Goal: Task Accomplishment & Management: Manage account settings

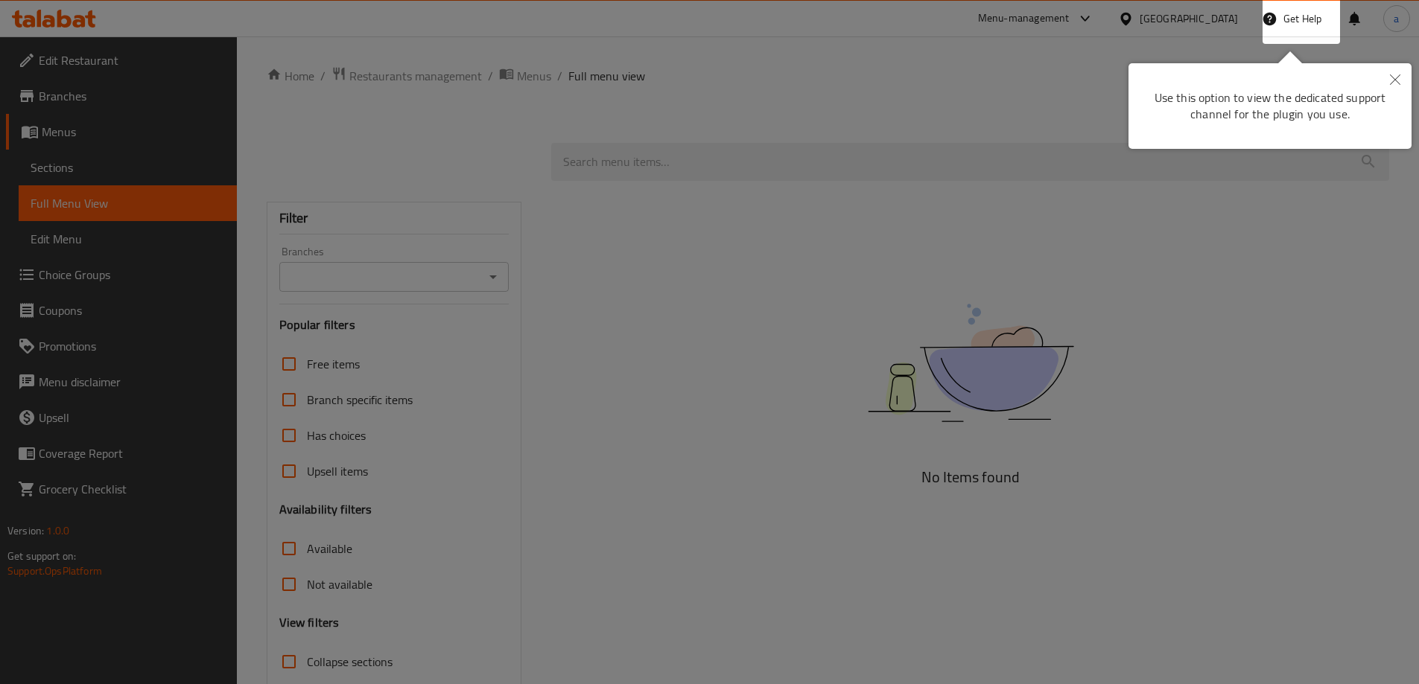
click at [1239, 320] on div at bounding box center [709, 342] width 1419 height 684
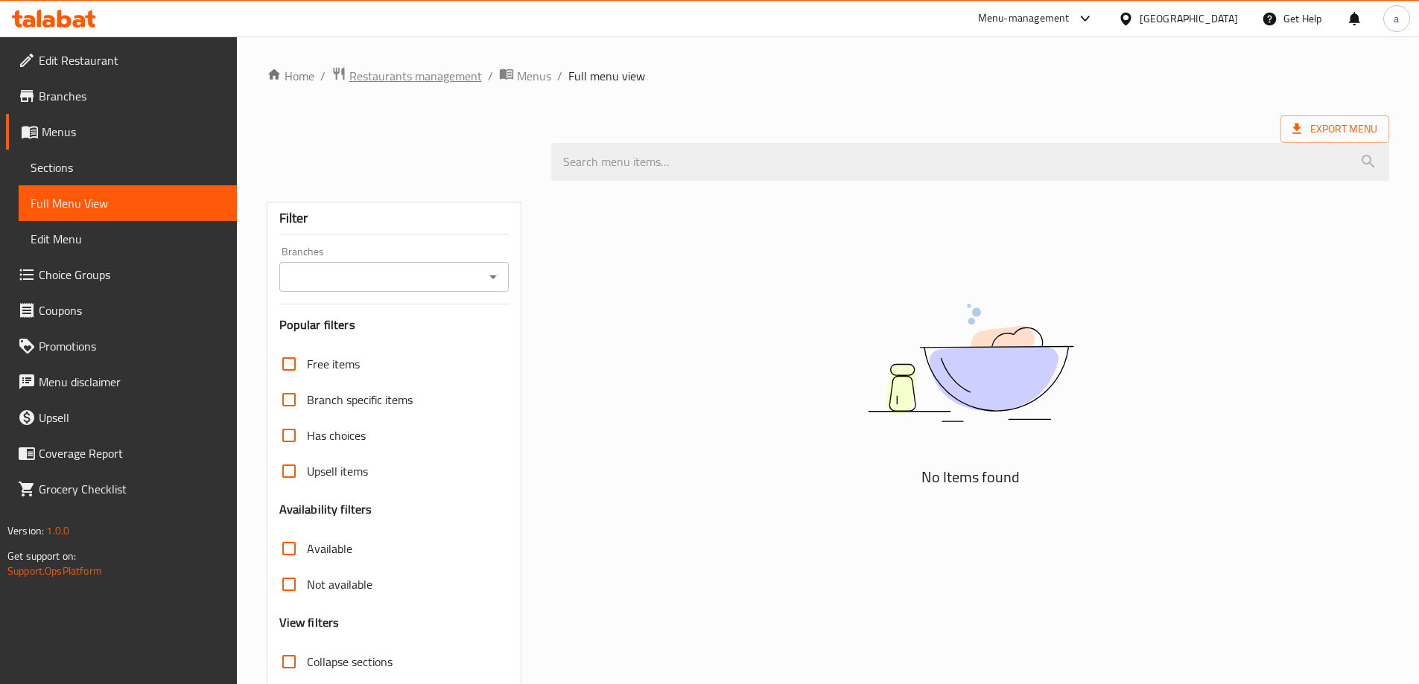
click at [404, 78] on span "Restaurants management" at bounding box center [415, 76] width 133 height 18
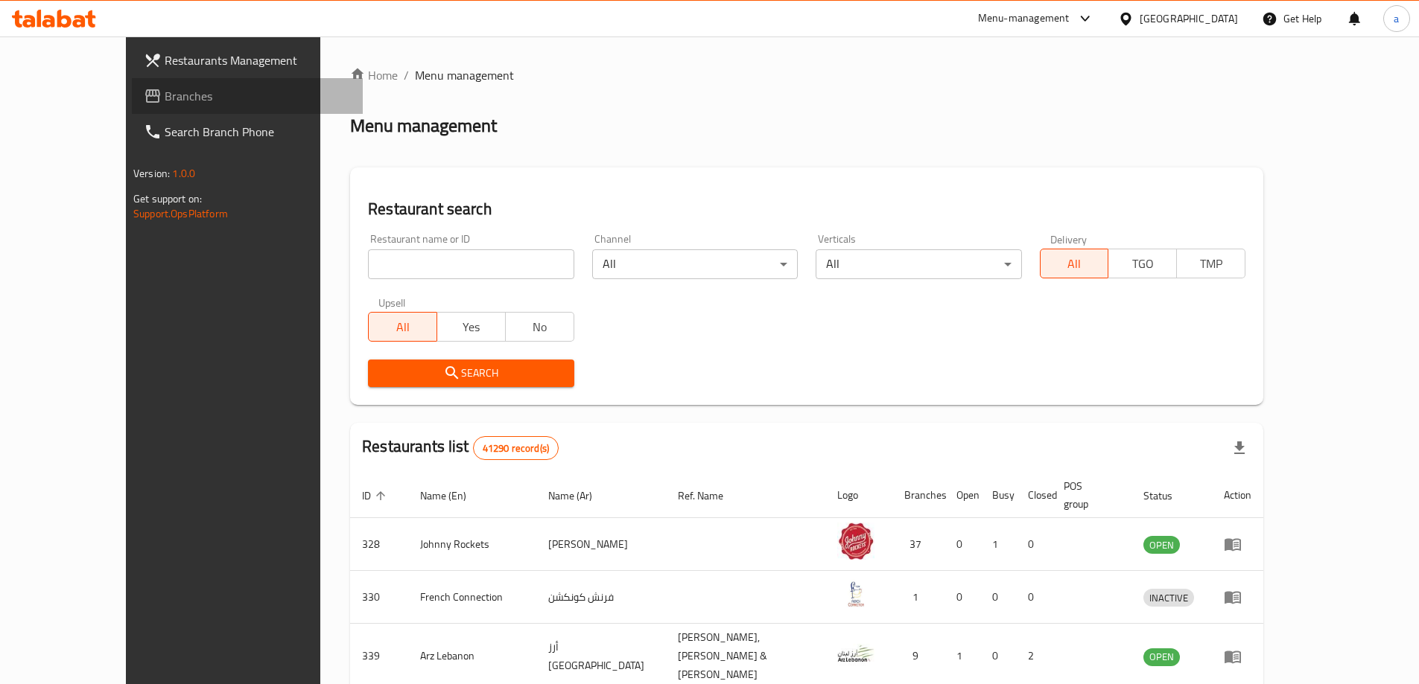
click at [165, 92] on span "Branches" at bounding box center [258, 96] width 186 height 18
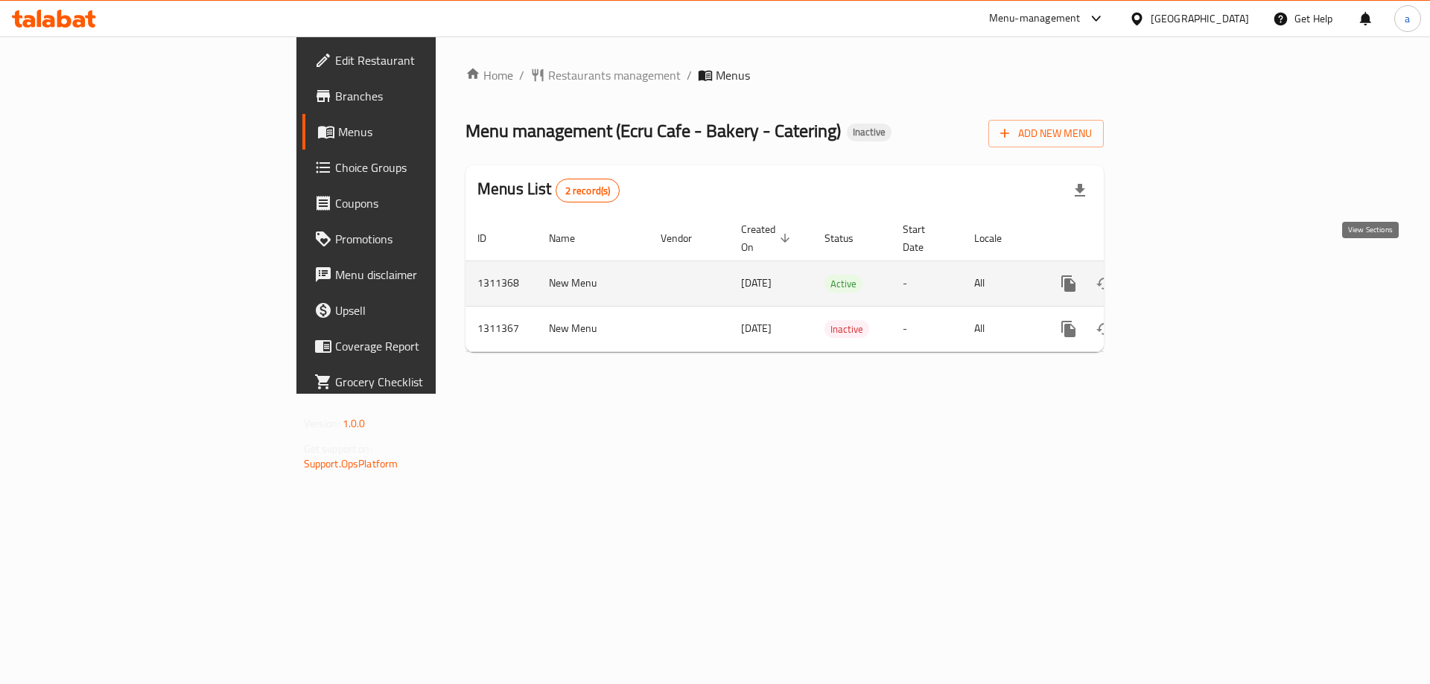
click at [1183, 277] on icon "enhanced table" at bounding box center [1175, 283] width 13 height 13
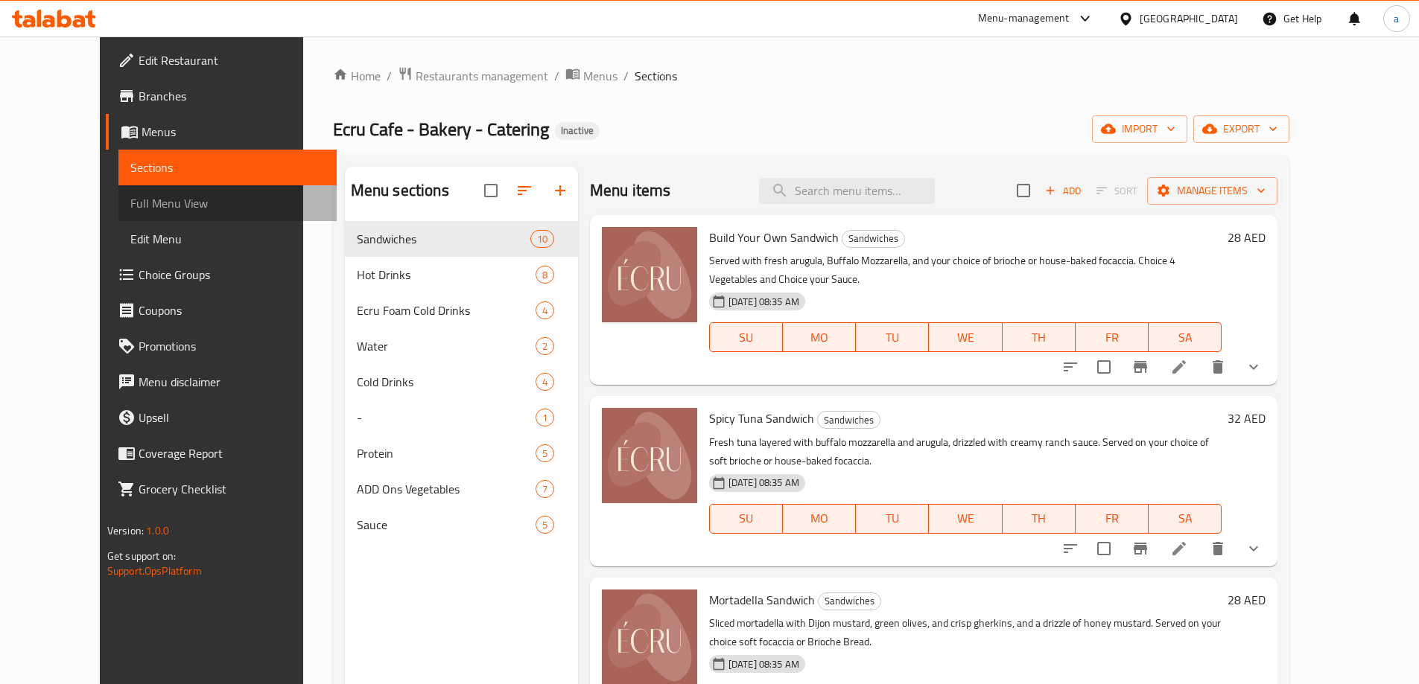
click at [130, 205] on span "Full Menu View" at bounding box center [227, 203] width 194 height 18
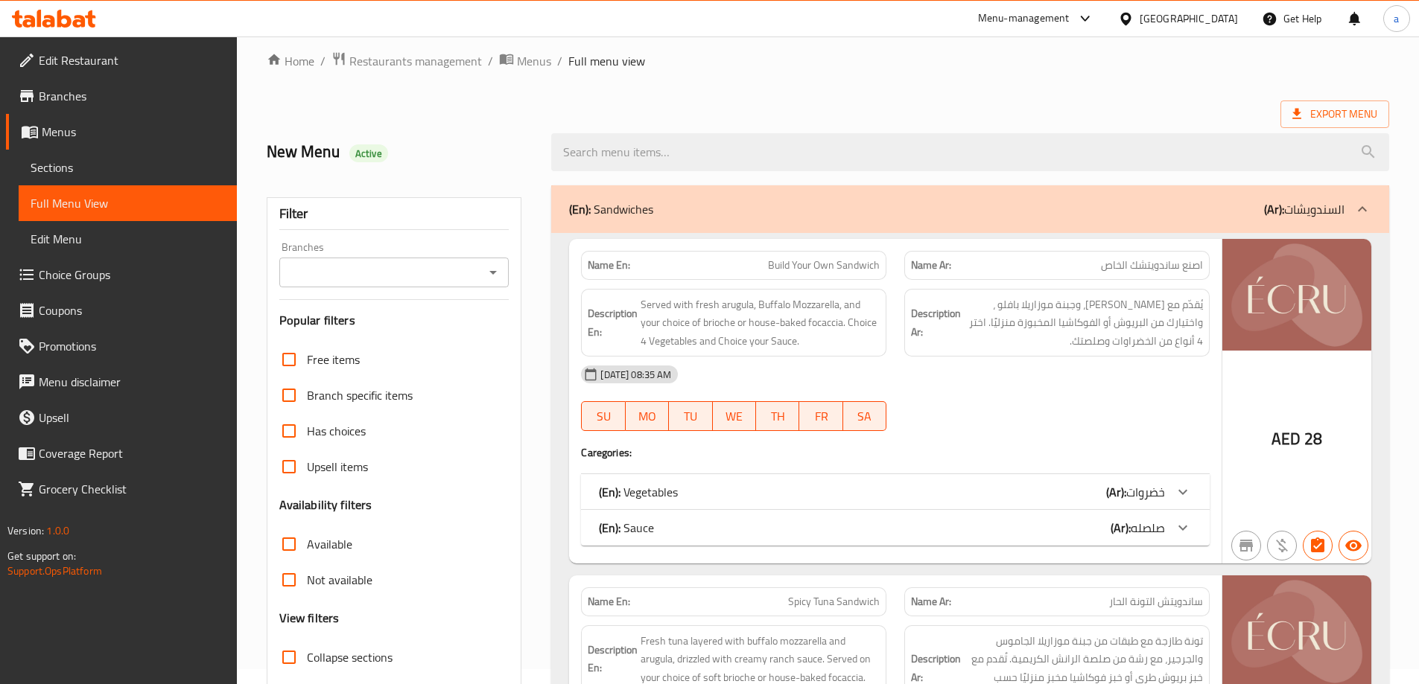
scroll to position [372, 0]
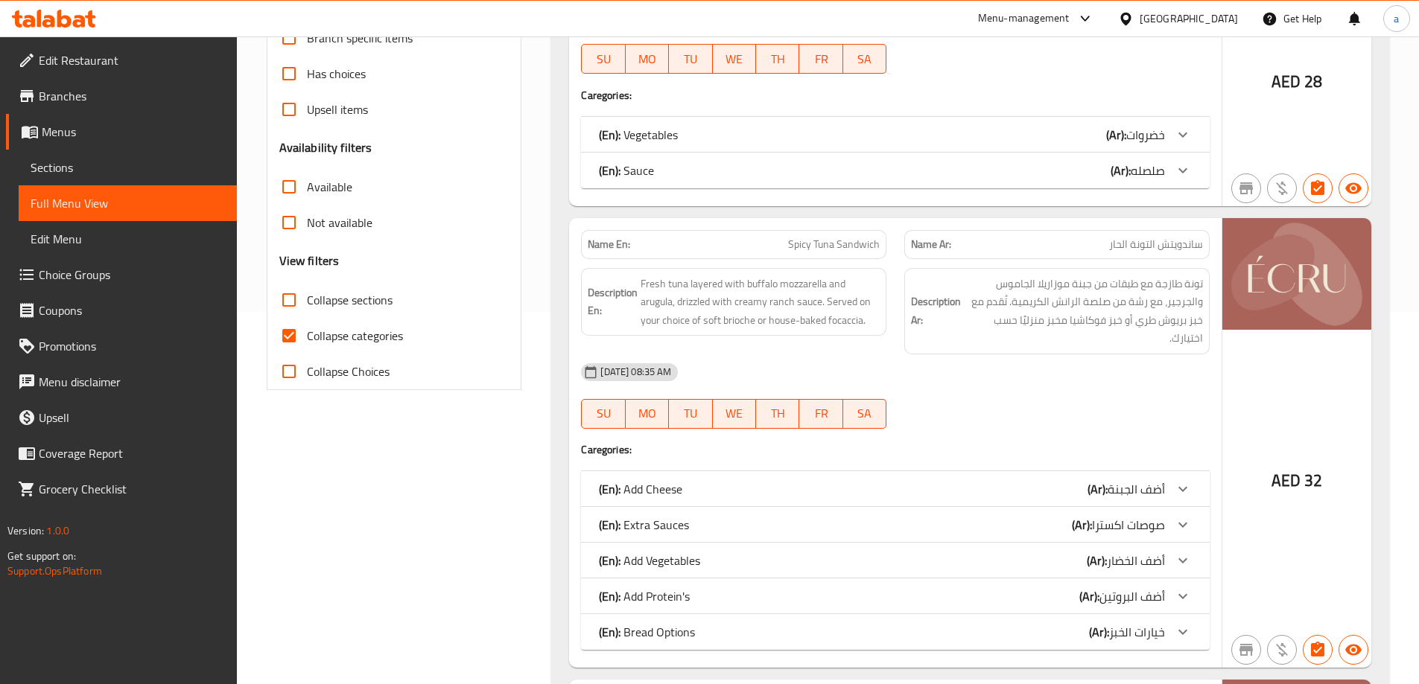
click at [346, 340] on span "Collapse categories" at bounding box center [355, 336] width 96 height 18
click at [307, 340] on input "Collapse categories" at bounding box center [289, 336] width 36 height 36
checkbox input "false"
click at [366, 305] on span "Collapse sections" at bounding box center [350, 300] width 86 height 18
click at [307, 305] on input "Collapse sections" at bounding box center [289, 300] width 36 height 36
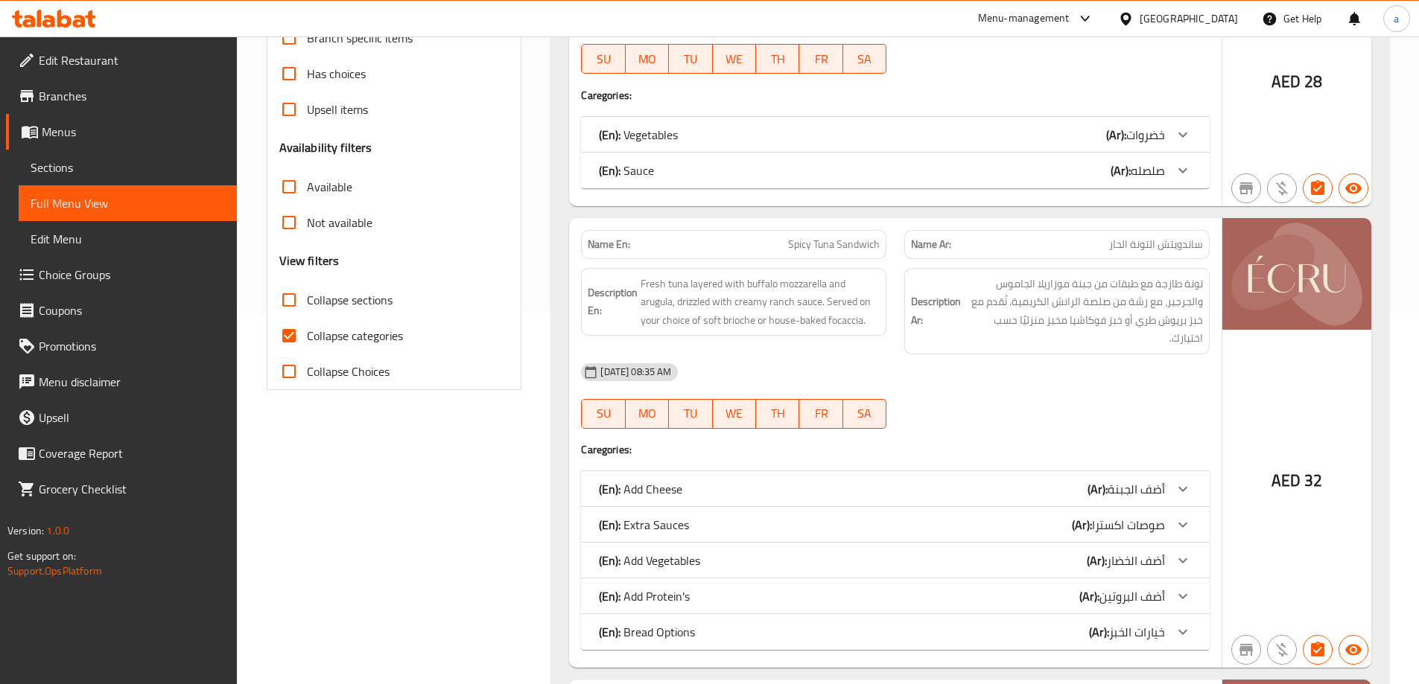
checkbox input "true"
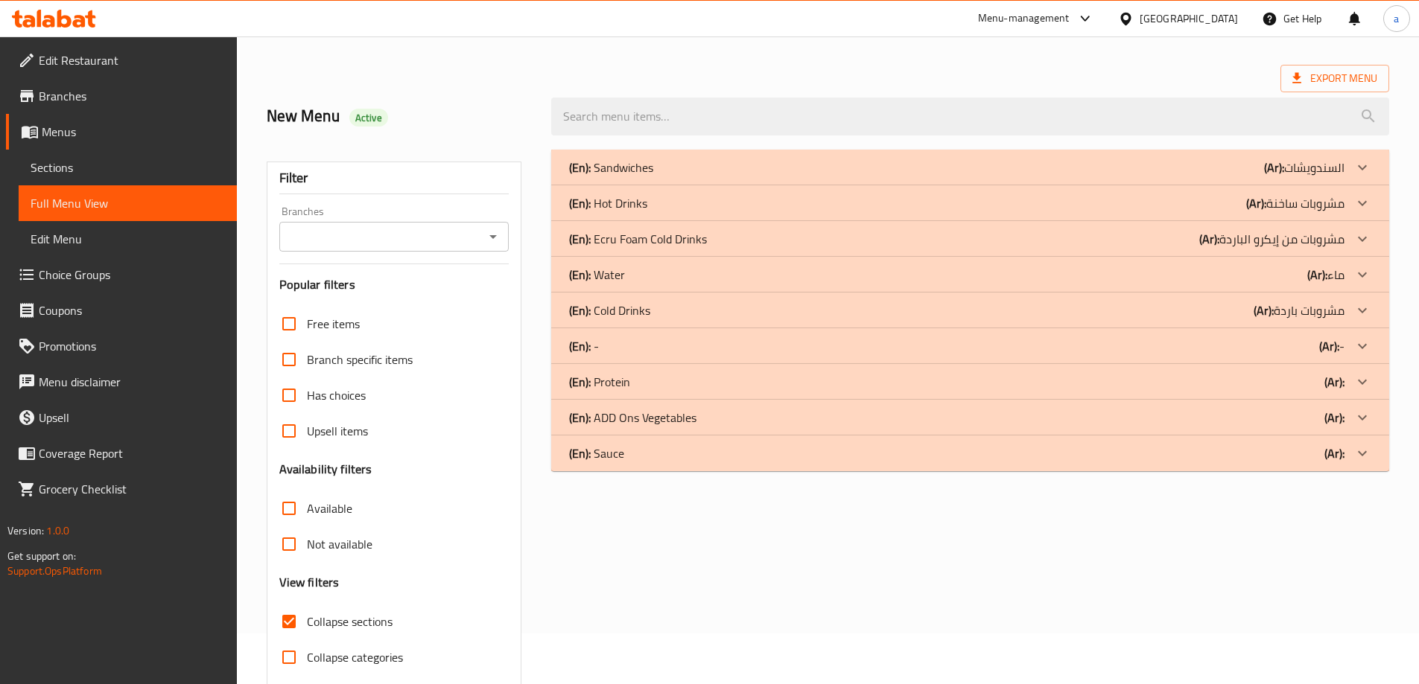
scroll to position [0, 0]
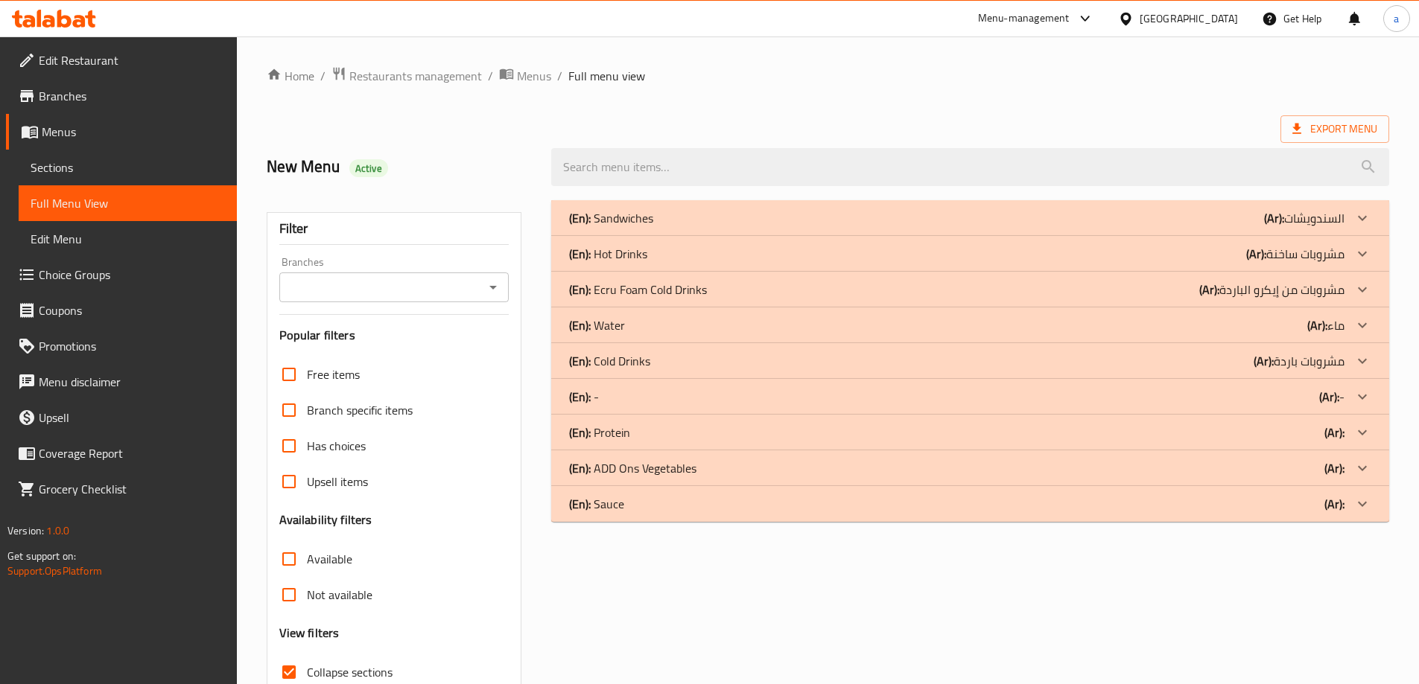
click at [1292, 226] on p "(Ar): السندويشات" at bounding box center [1304, 218] width 80 height 18
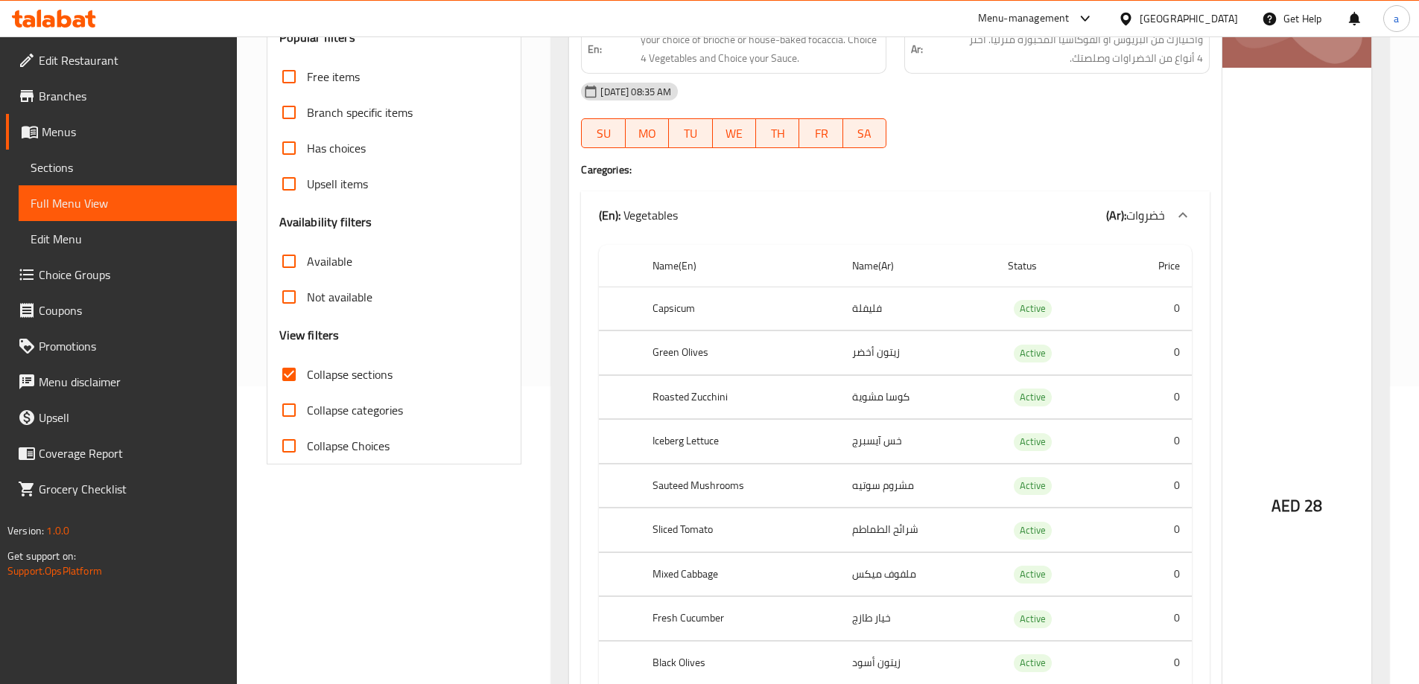
scroll to position [447, 0]
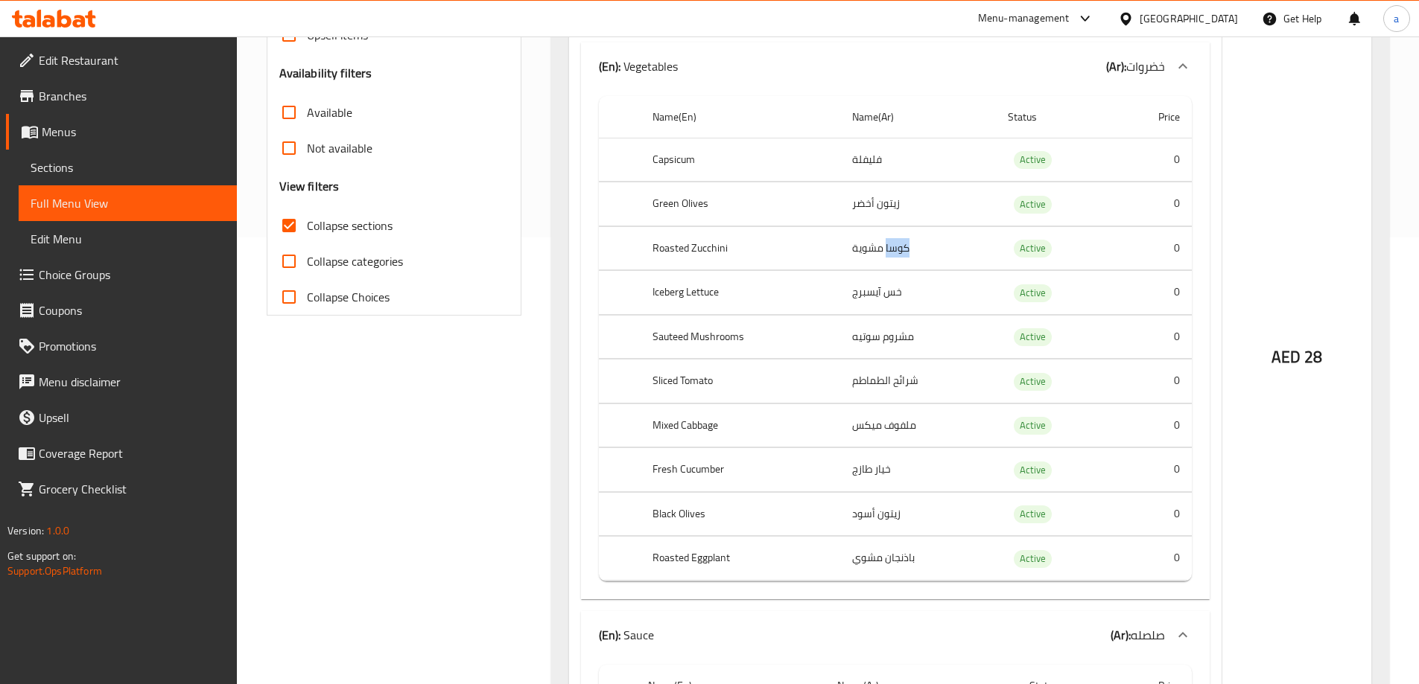
drag, startPoint x: 886, startPoint y: 249, endPoint x: 915, endPoint y: 256, distance: 29.8
click at [915, 256] on td "كوسا مشوية" at bounding box center [918, 248] width 156 height 44
drag, startPoint x: 670, startPoint y: 249, endPoint x: 687, endPoint y: 250, distance: 16.4
click at [679, 249] on th "Roasted Zucchini" at bounding box center [740, 248] width 200 height 44
drag, startPoint x: 896, startPoint y: 292, endPoint x: 930, endPoint y: 304, distance: 36.3
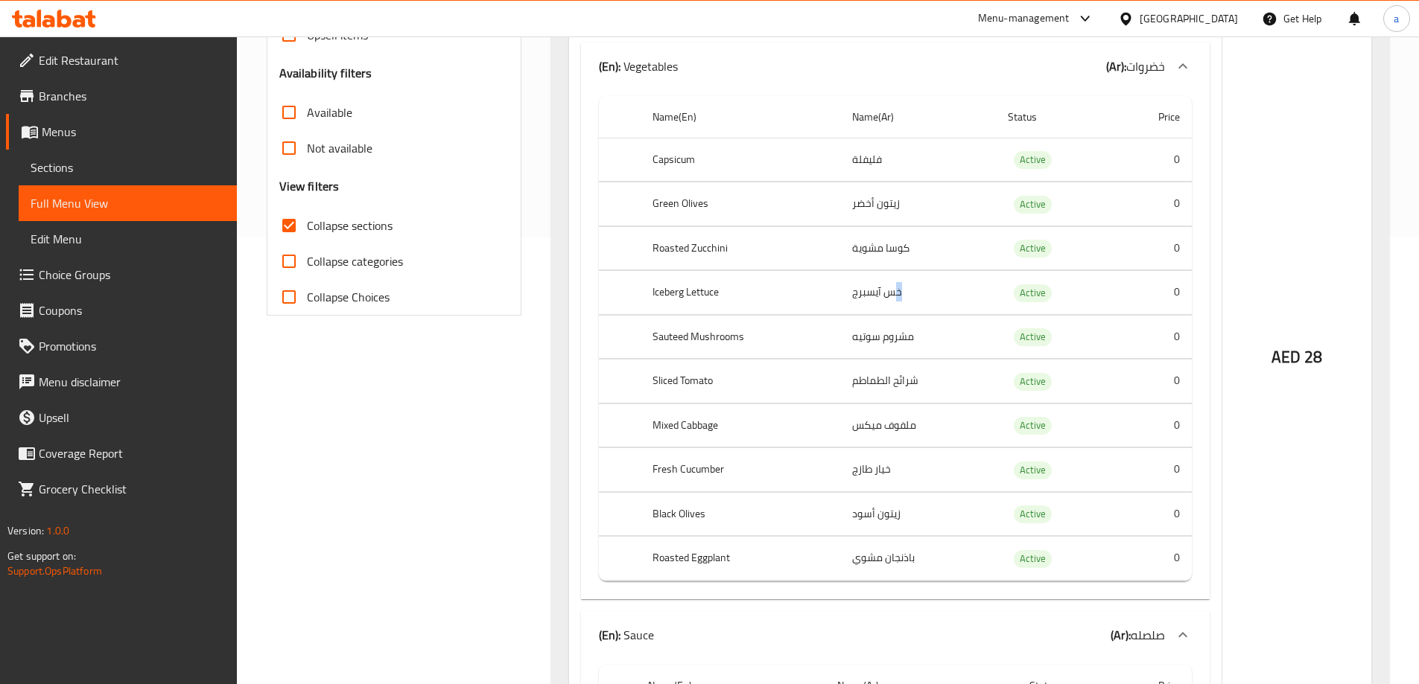
click at [917, 300] on td "خس آيسبرج" at bounding box center [918, 293] width 156 height 44
drag, startPoint x: 884, startPoint y: 334, endPoint x: 929, endPoint y: 343, distance: 45.7
click at [926, 342] on td "مشروم سوتيه" at bounding box center [918, 337] width 156 height 44
drag, startPoint x: 907, startPoint y: 395, endPoint x: 949, endPoint y: 398, distance: 42.5
click at [948, 398] on td "شرائح الطماطم" at bounding box center [918, 382] width 156 height 44
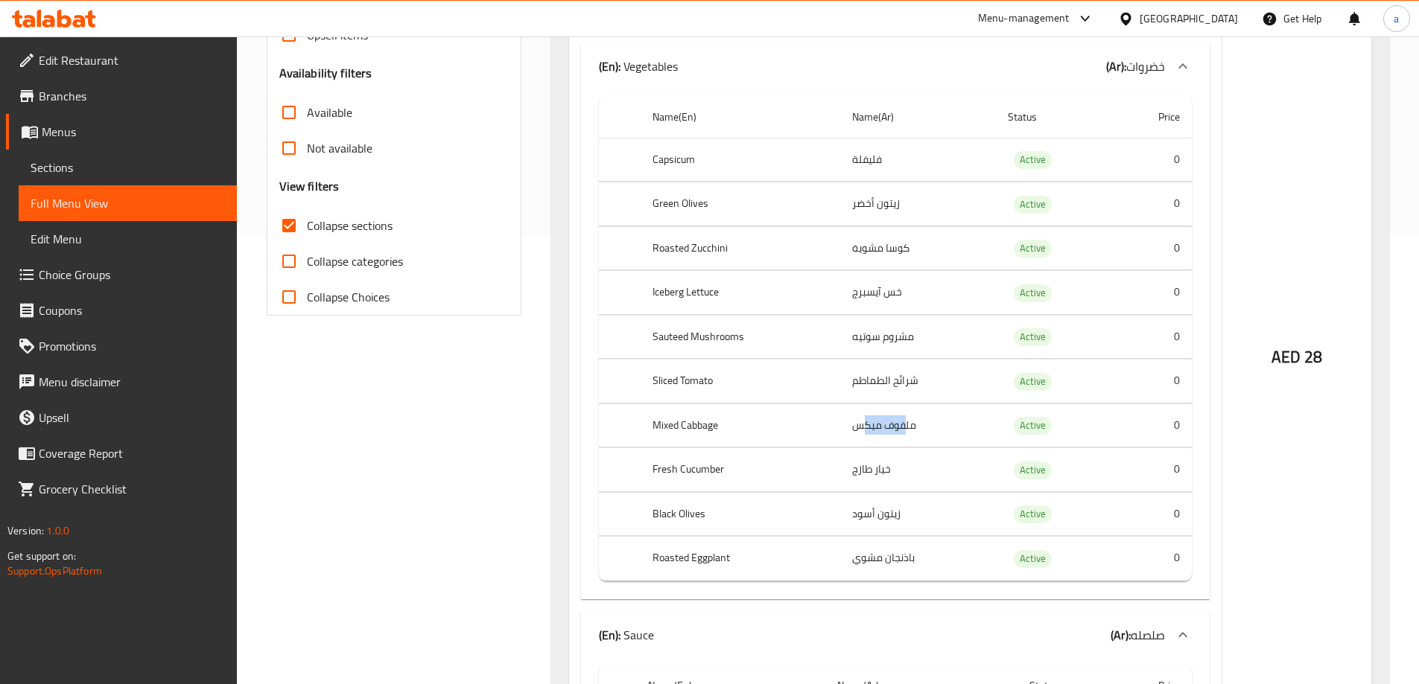
drag, startPoint x: 876, startPoint y: 424, endPoint x: 915, endPoint y: 430, distance: 39.1
click at [908, 430] on td "ملفوف ميكس" at bounding box center [918, 426] width 156 height 44
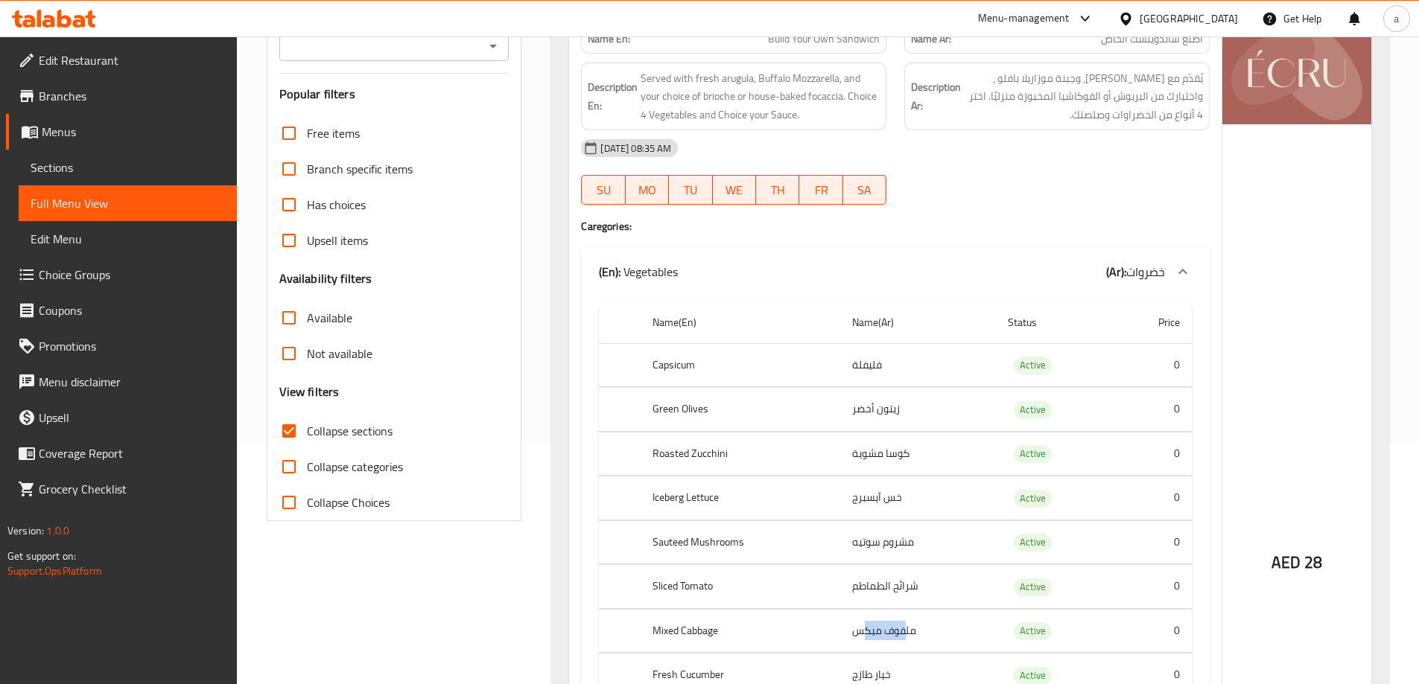
scroll to position [74, 0]
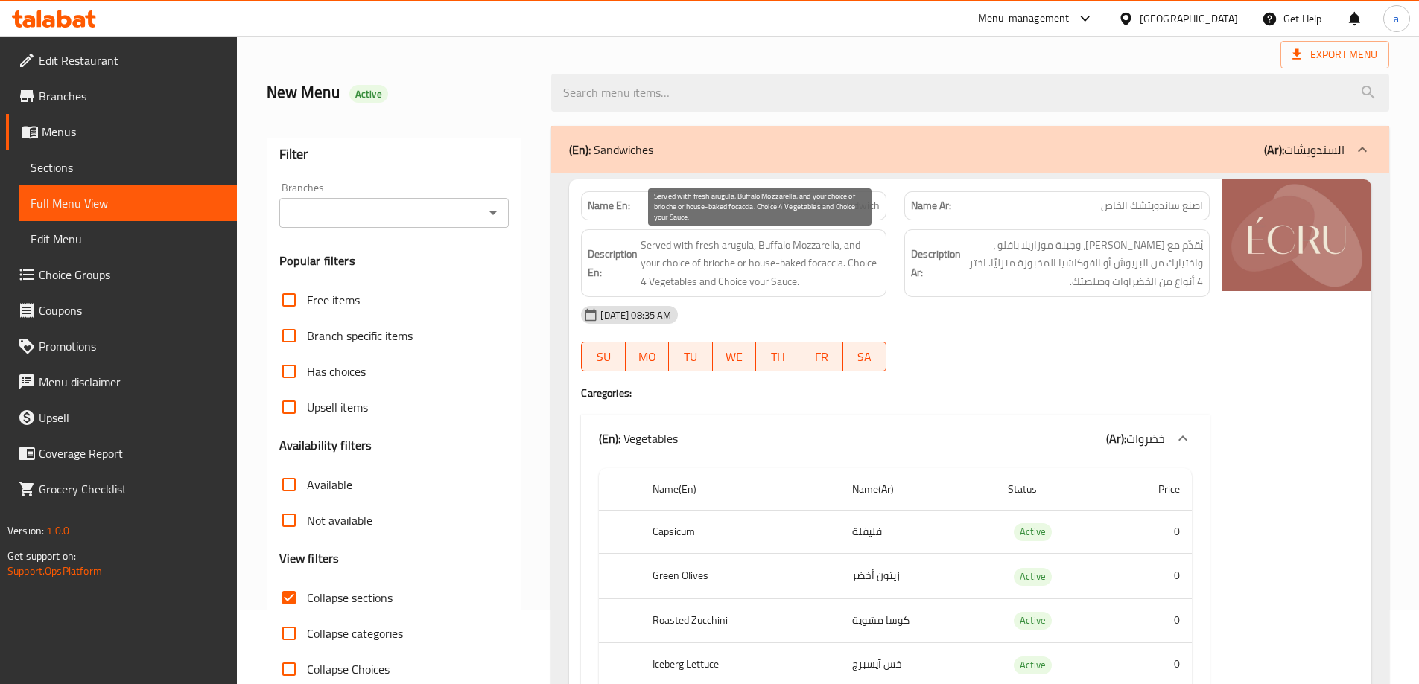
click at [748, 248] on span "Served with fresh arugula, Buffalo Mozzarella, and your choice of brioche or ho…" at bounding box center [759, 263] width 239 height 55
copy span "arugula"
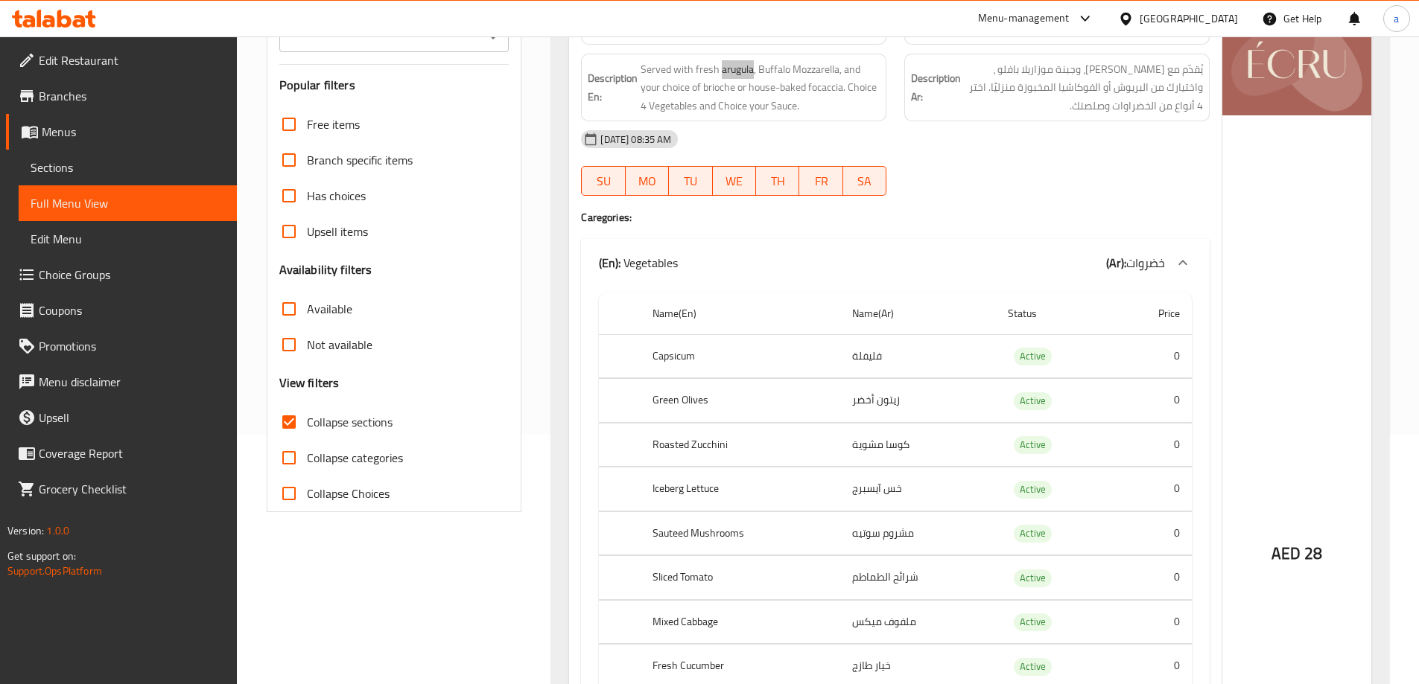
scroll to position [223, 0]
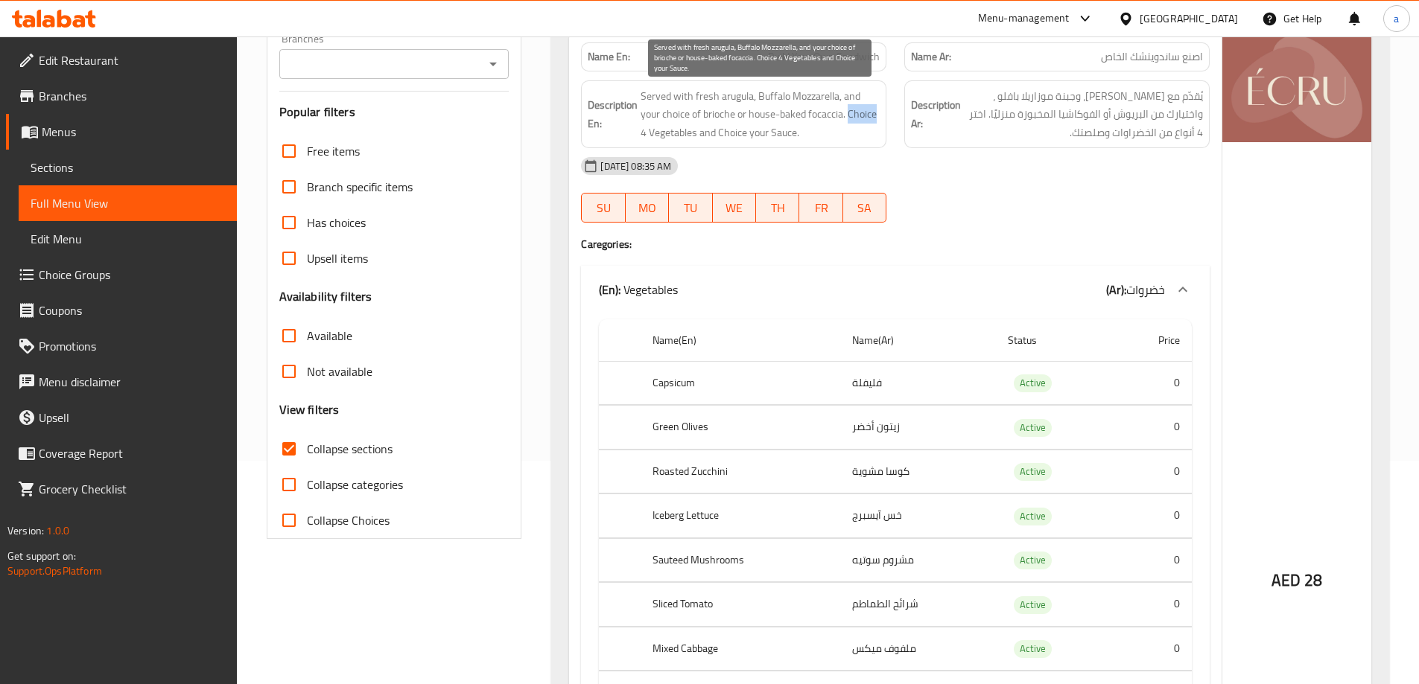
drag, startPoint x: 849, startPoint y: 114, endPoint x: 879, endPoint y: 110, distance: 30.8
click at [879, 110] on span "Served with fresh arugula, Buffalo Mozzarella, and your choice of brioche or ho…" at bounding box center [759, 114] width 239 height 55
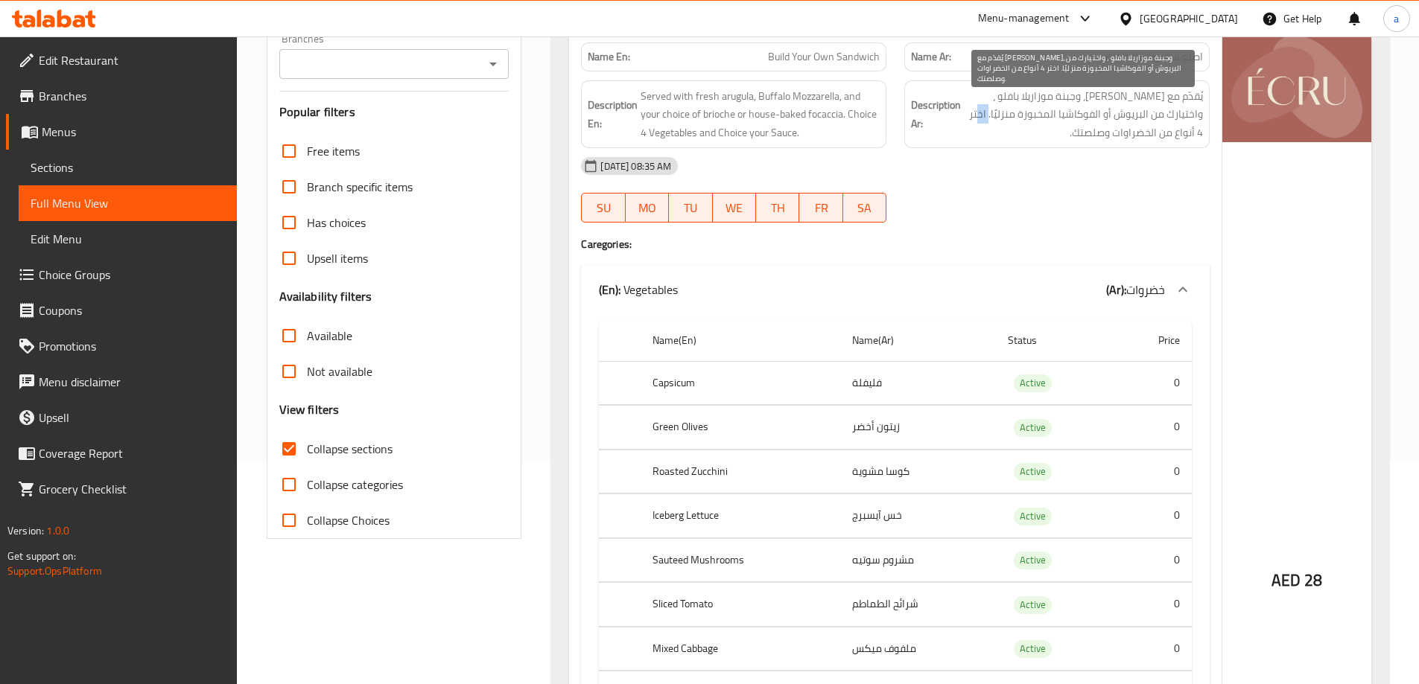
drag, startPoint x: 1022, startPoint y: 112, endPoint x: 1035, endPoint y: 113, distance: 12.7
click at [1035, 113] on span "يُقدّم مع جرجير طازج، وجبنة موزاريلا بافلو ، واختيارك من البريوش أو الفوكاشيا ا…" at bounding box center [1083, 114] width 239 height 55
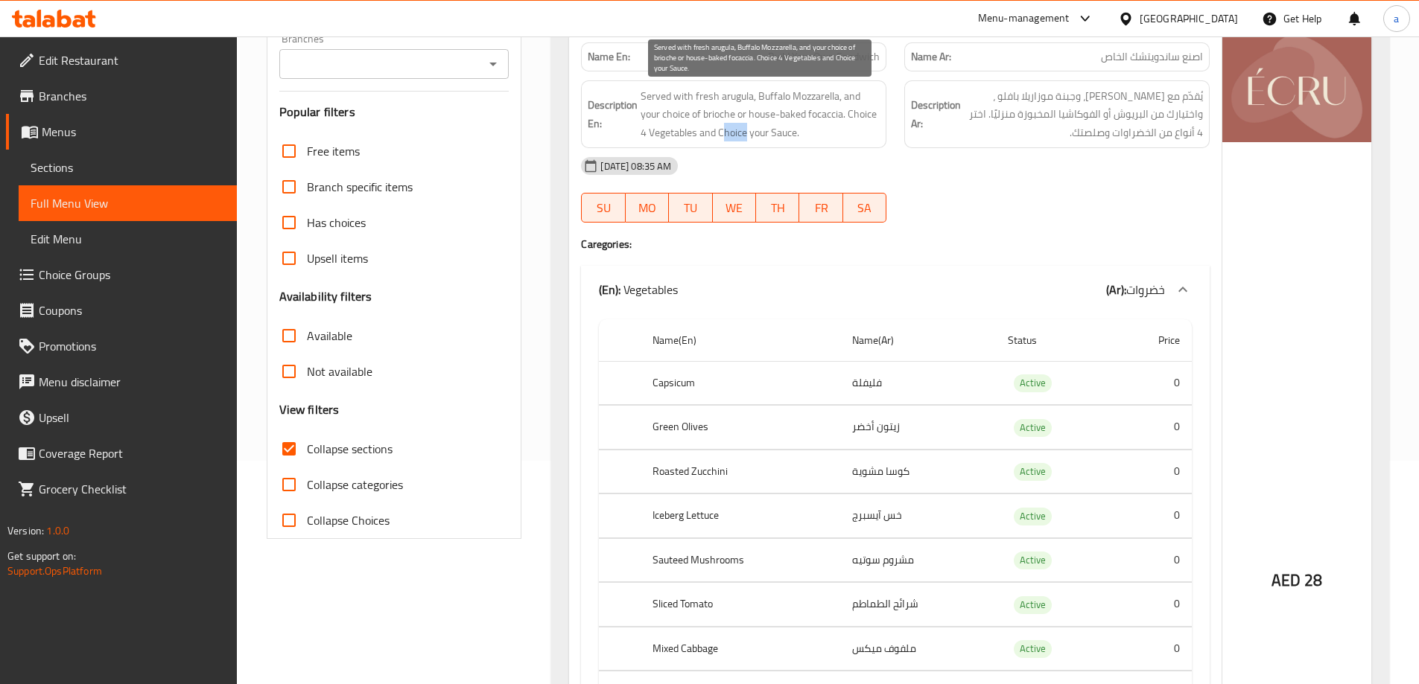
drag, startPoint x: 722, startPoint y: 130, endPoint x: 748, endPoint y: 130, distance: 26.1
click at [748, 130] on span "Served with fresh arugula, Buffalo Mozzarella, and your choice of brioche or ho…" at bounding box center [759, 114] width 239 height 55
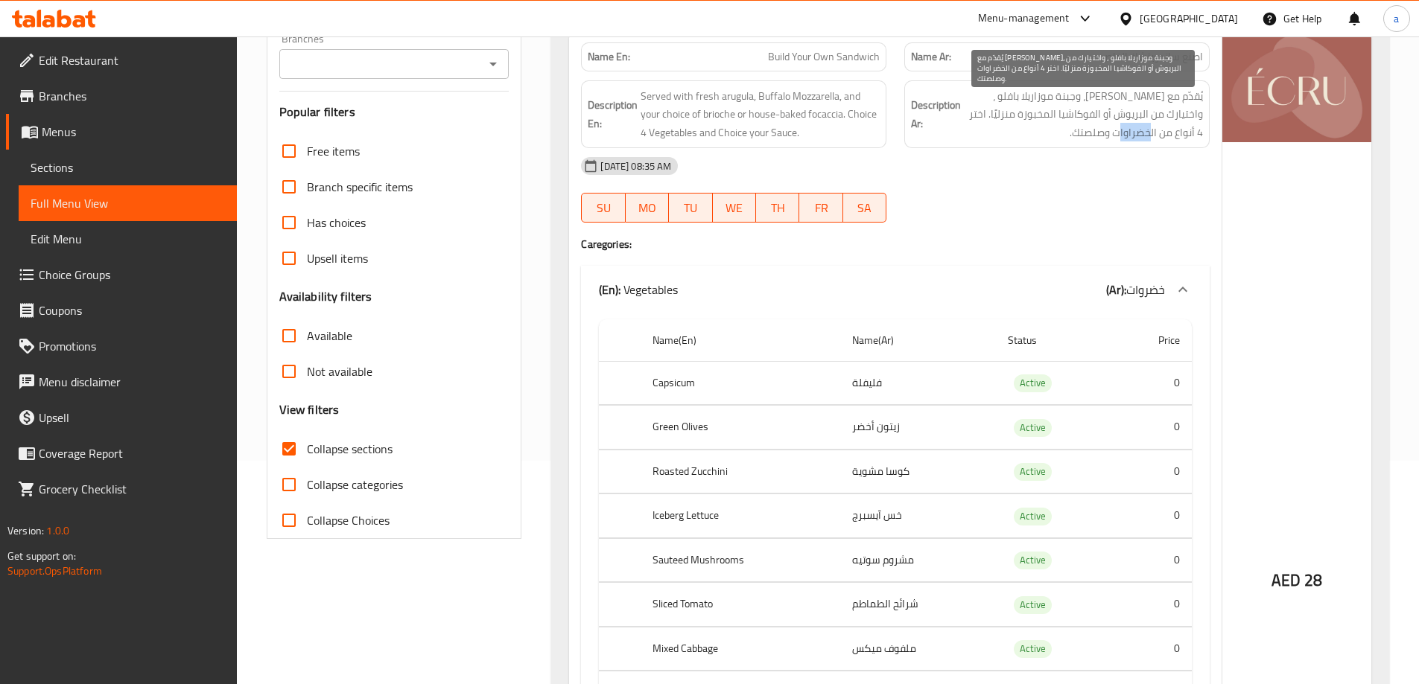
drag, startPoint x: 1151, startPoint y: 127, endPoint x: 1177, endPoint y: 126, distance: 25.4
click at [1177, 126] on span "يُقدّم مع جرجير طازج، وجبنة موزاريلا بافلو ، واختيارك من البريوش أو الفوكاشيا ا…" at bounding box center [1083, 114] width 239 height 55
click at [1165, 119] on span "يُقدّم مع جرجير طازج، وجبنة موزاريلا بافلو ، واختيارك من البريوش أو الفوكاشيا ا…" at bounding box center [1083, 114] width 239 height 55
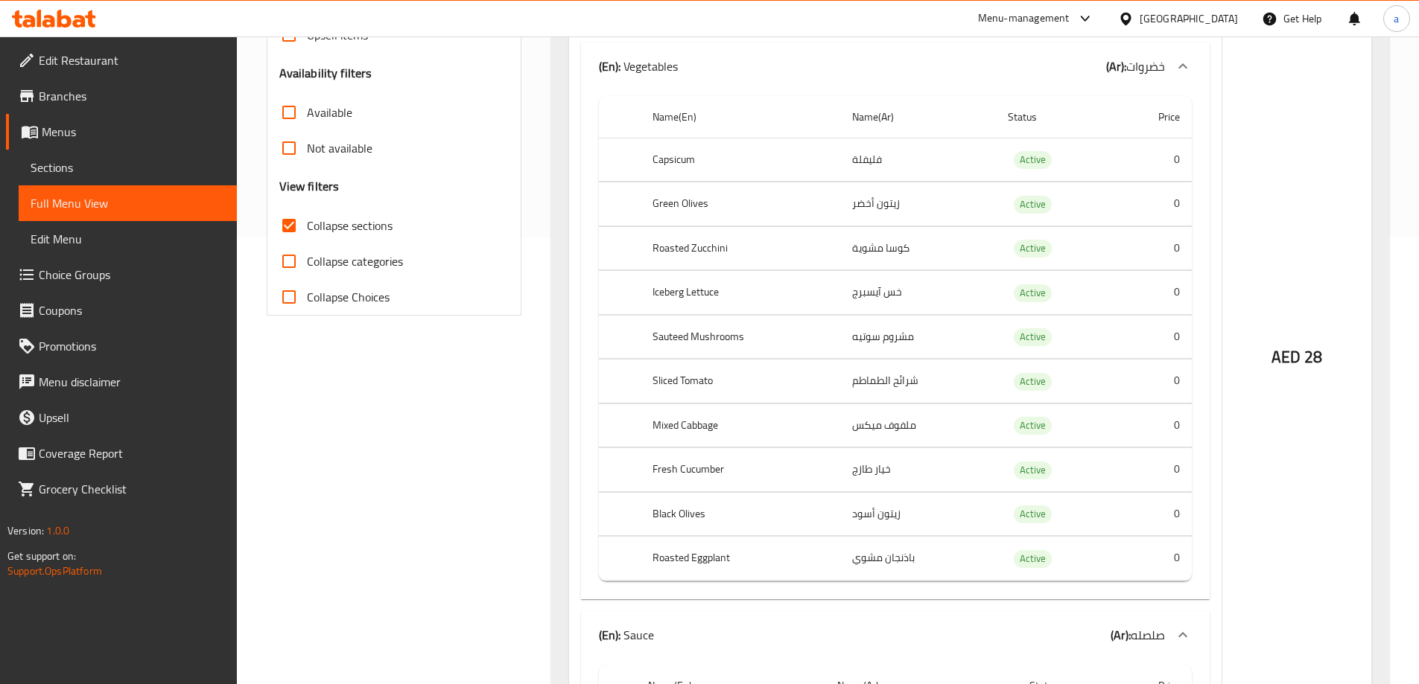
scroll to position [149, 0]
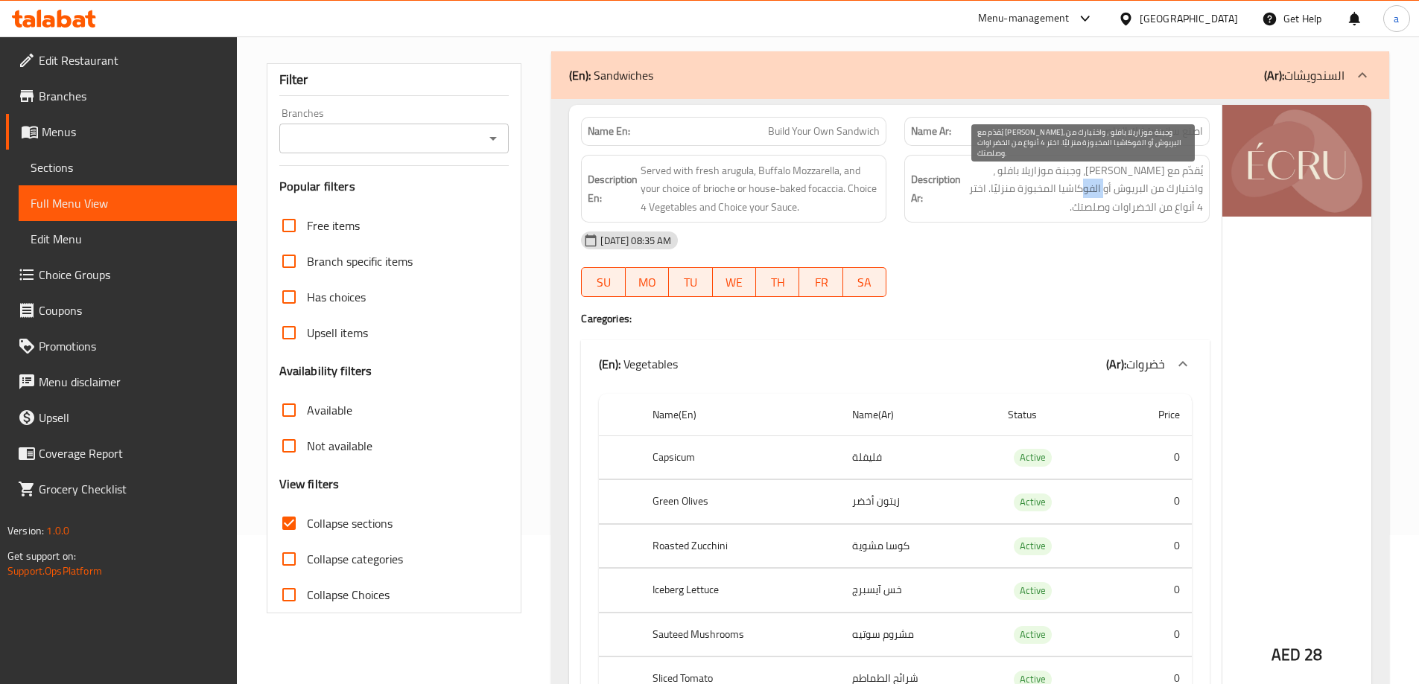
drag, startPoint x: 1118, startPoint y: 191, endPoint x: 1162, endPoint y: 188, distance: 44.8
click at [1161, 188] on span "يُقدّم مع جرجير طازج، وجبنة موزاريلا بافلو ، واختيارك من البريوش أو الفوكاشيا ا…" at bounding box center [1083, 189] width 239 height 55
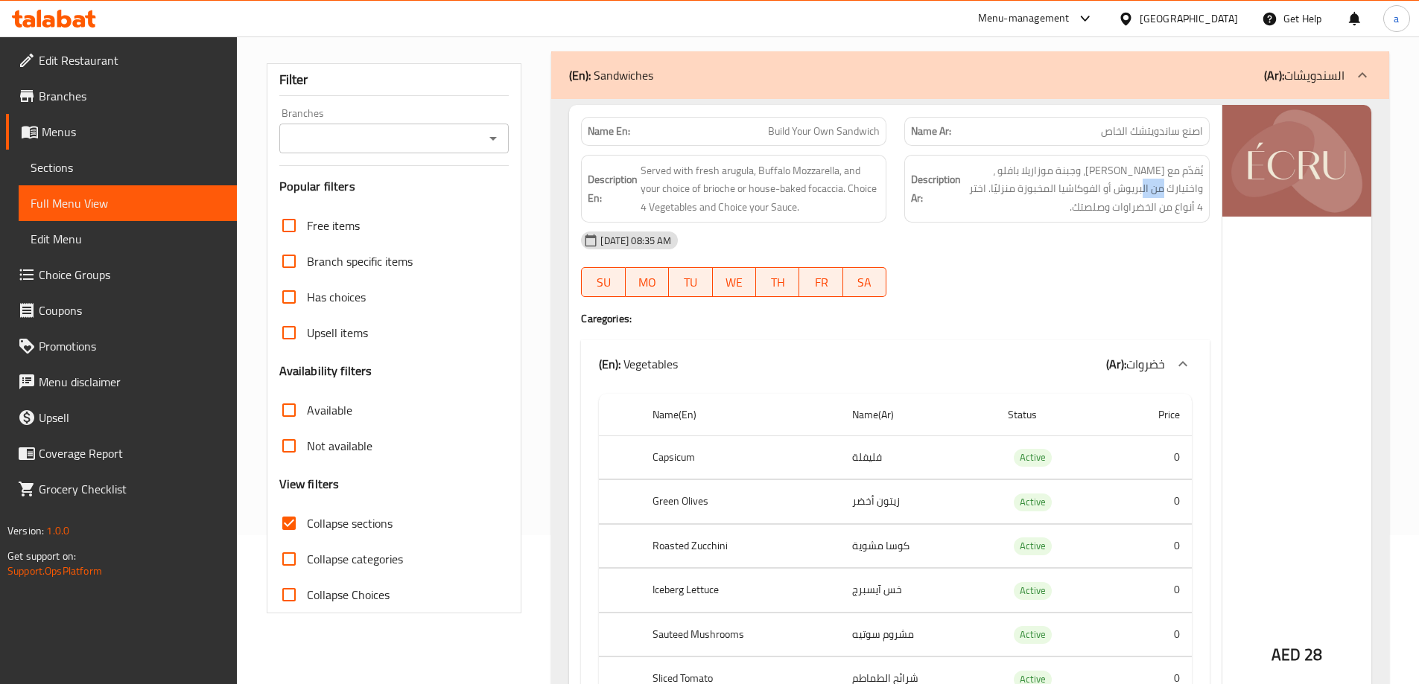
drag, startPoint x: 1205, startPoint y: 188, endPoint x: 1177, endPoint y: 186, distance: 27.6
click at [1182, 188] on div "Description Ar: يُقدّم مع جرجير طازج، وجبنة موزاريلا بافلو ، واختيارك من البريو…" at bounding box center [1056, 189] width 305 height 69
click at [1137, 188] on span "يُقدّم مع جرجير طازج، وجبنة موزاريلا بافلو ، واختيارك من البريوش أو الفوكاشيا ا…" at bounding box center [1083, 189] width 239 height 55
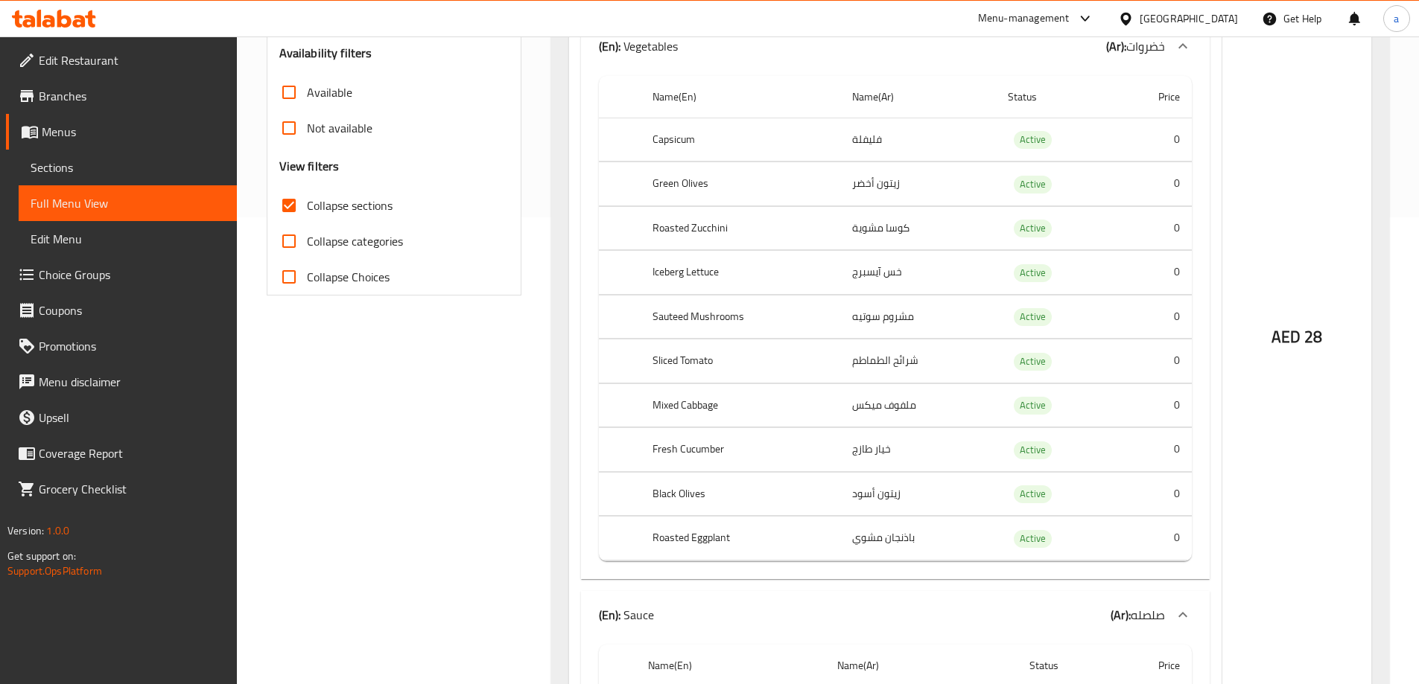
scroll to position [223, 0]
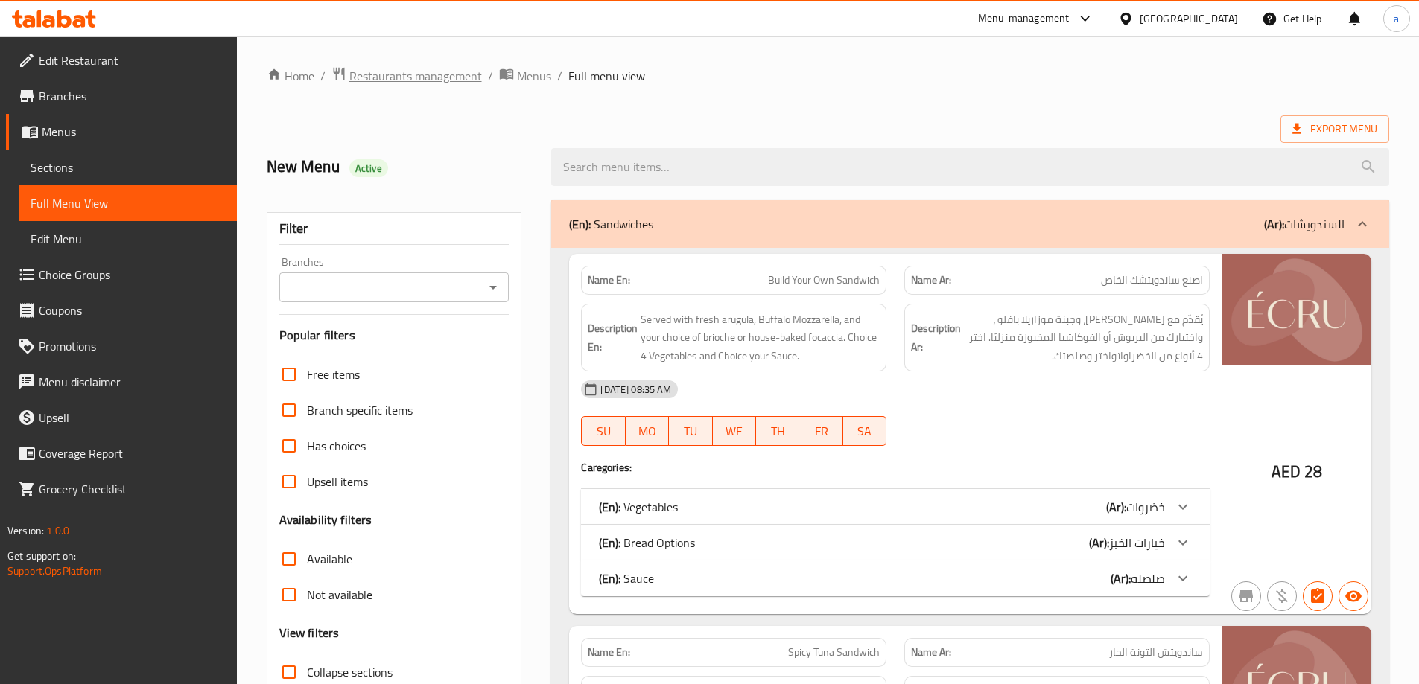
click at [418, 77] on span "Restaurants management" at bounding box center [415, 76] width 133 height 18
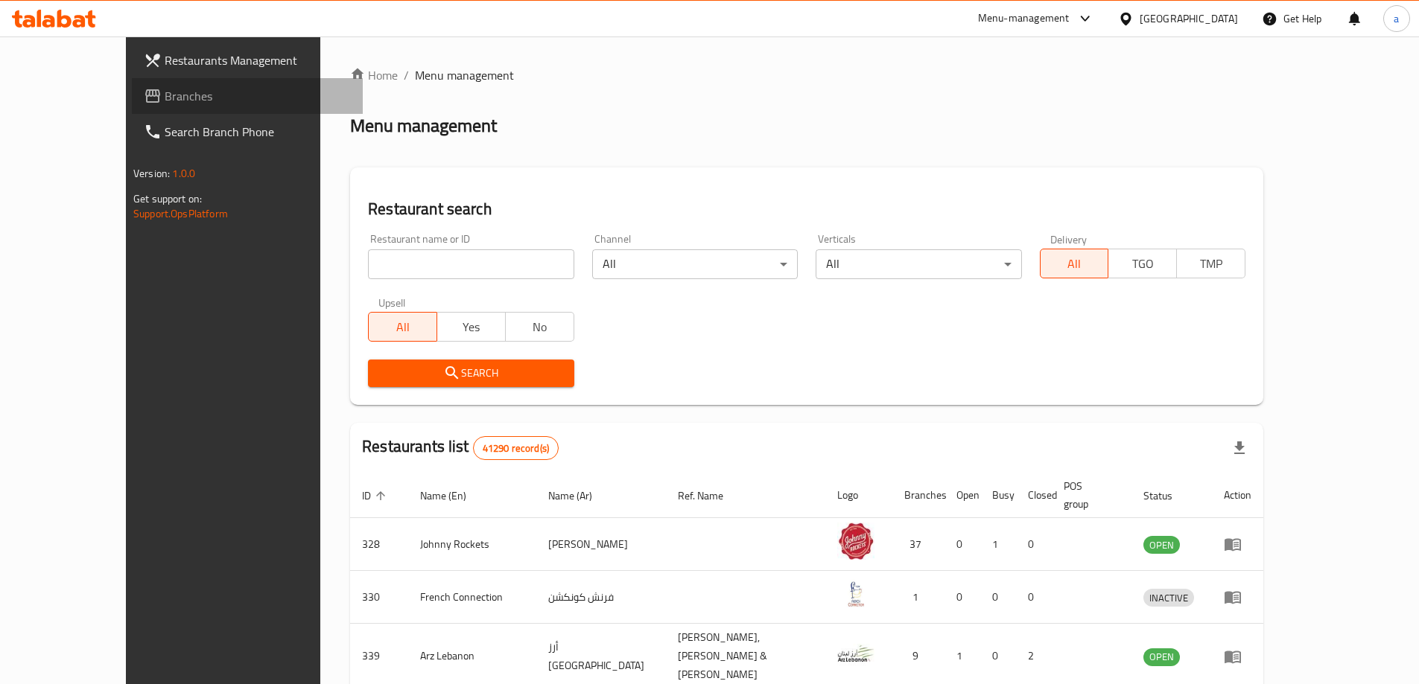
click at [132, 112] on link "Branches" at bounding box center [247, 96] width 231 height 36
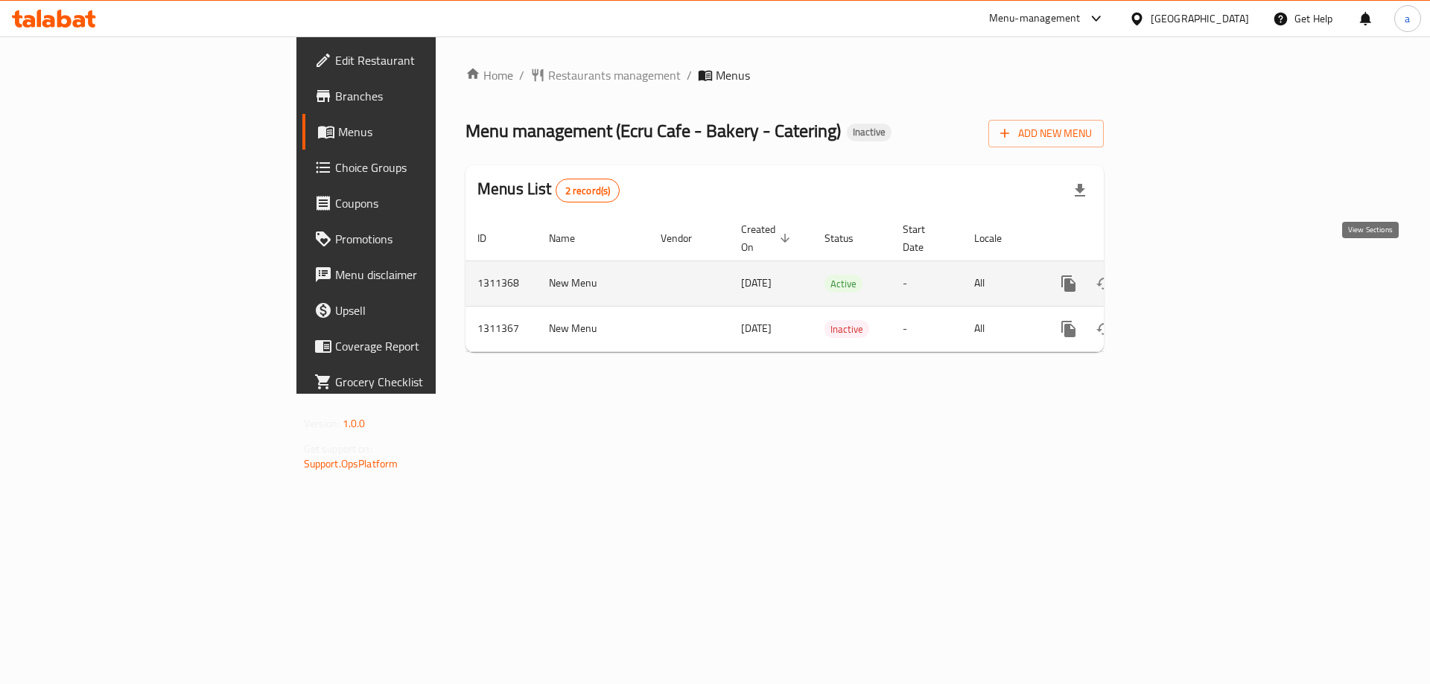
click at [1185, 275] on icon "enhanced table" at bounding box center [1176, 284] width 18 height 18
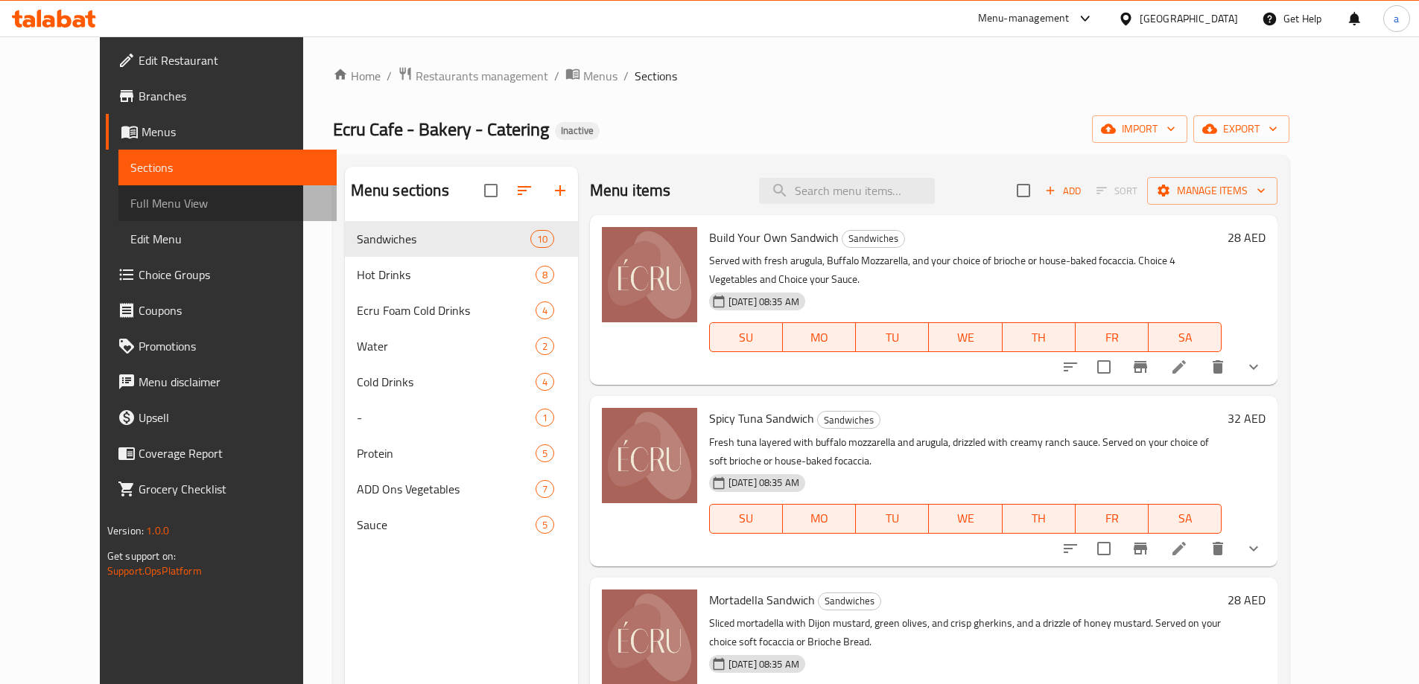
click at [171, 201] on span "Full Menu View" at bounding box center [227, 203] width 194 height 18
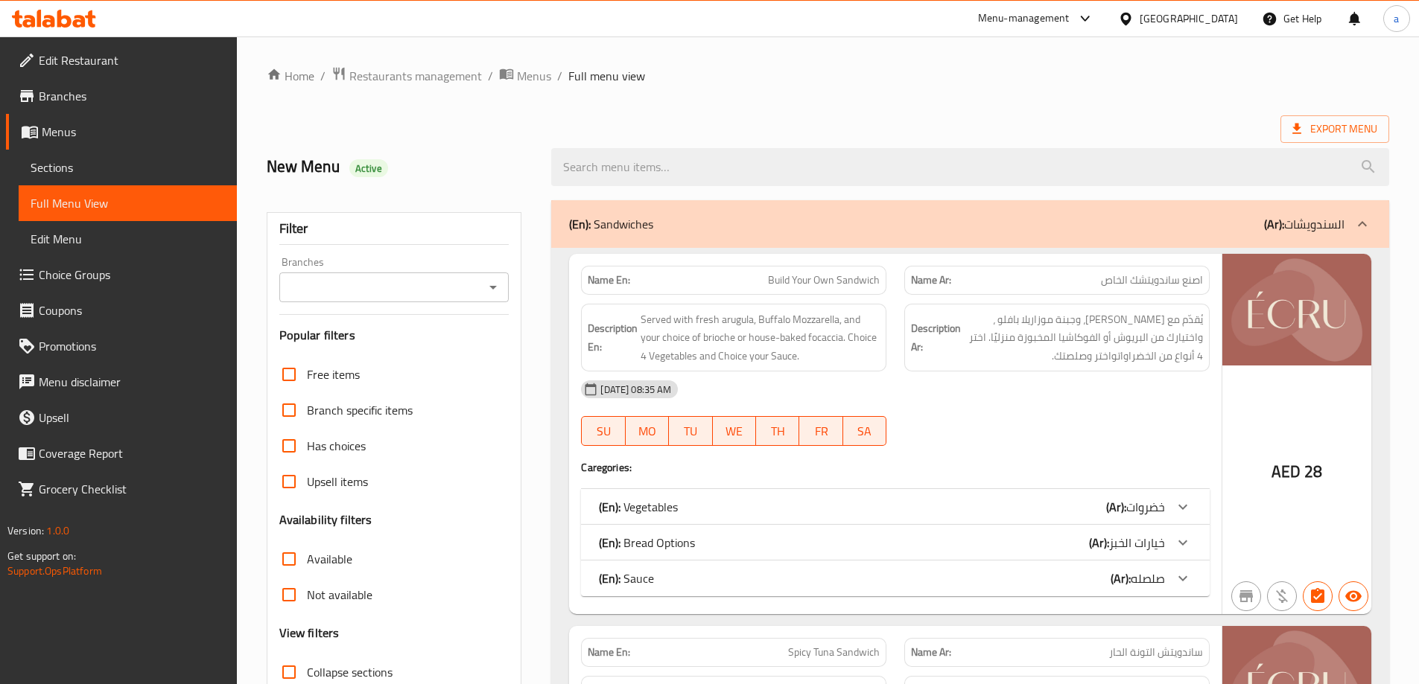
scroll to position [298, 0]
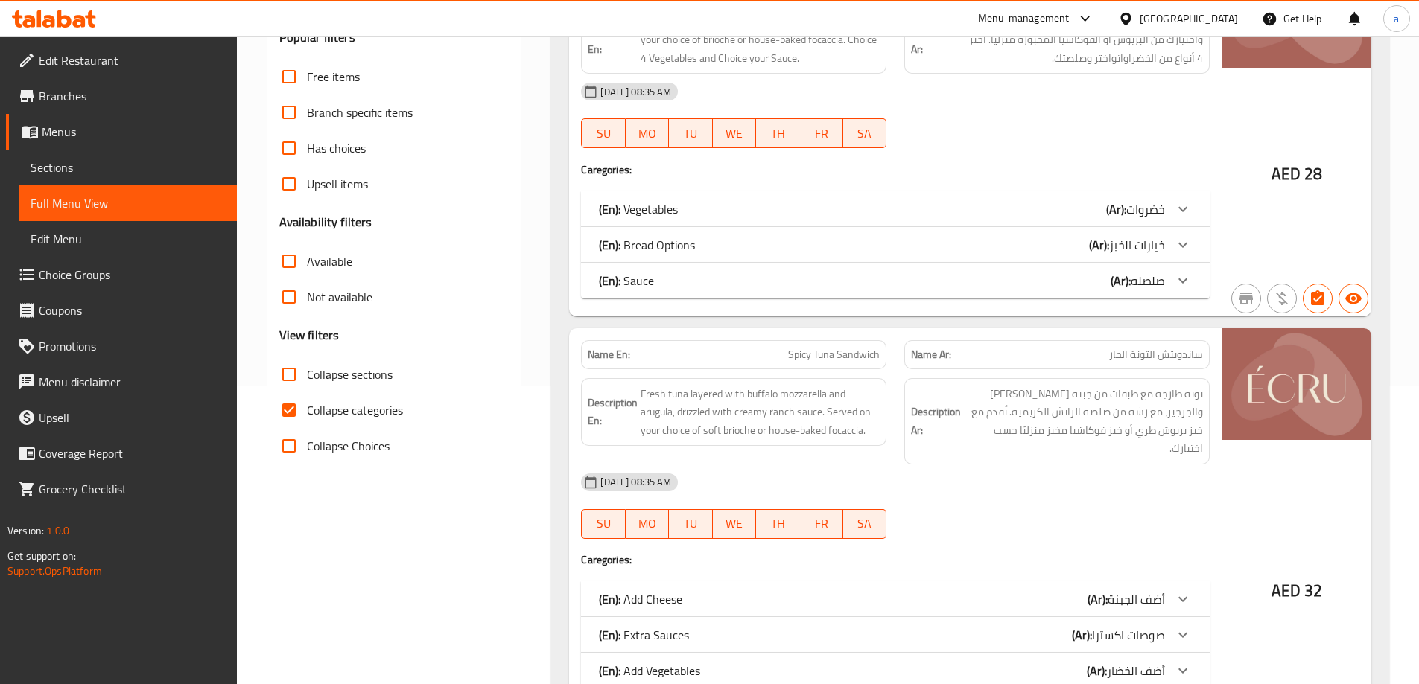
click at [314, 382] on span "Collapse sections" at bounding box center [350, 375] width 86 height 18
click at [307, 382] on input "Collapse sections" at bounding box center [289, 375] width 36 height 36
checkbox input "true"
click at [314, 419] on span "Collapse categories" at bounding box center [355, 410] width 96 height 18
click at [307, 421] on input "Collapse categories" at bounding box center [289, 410] width 36 height 36
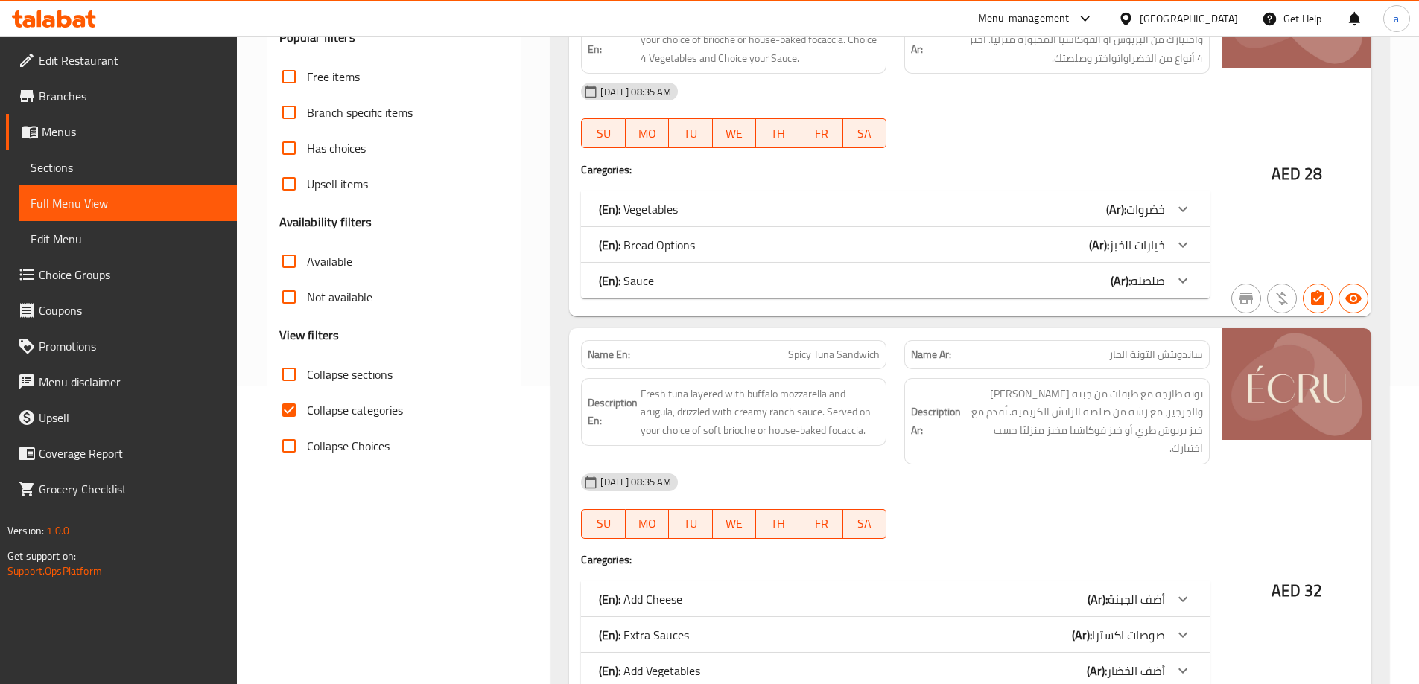
checkbox input "false"
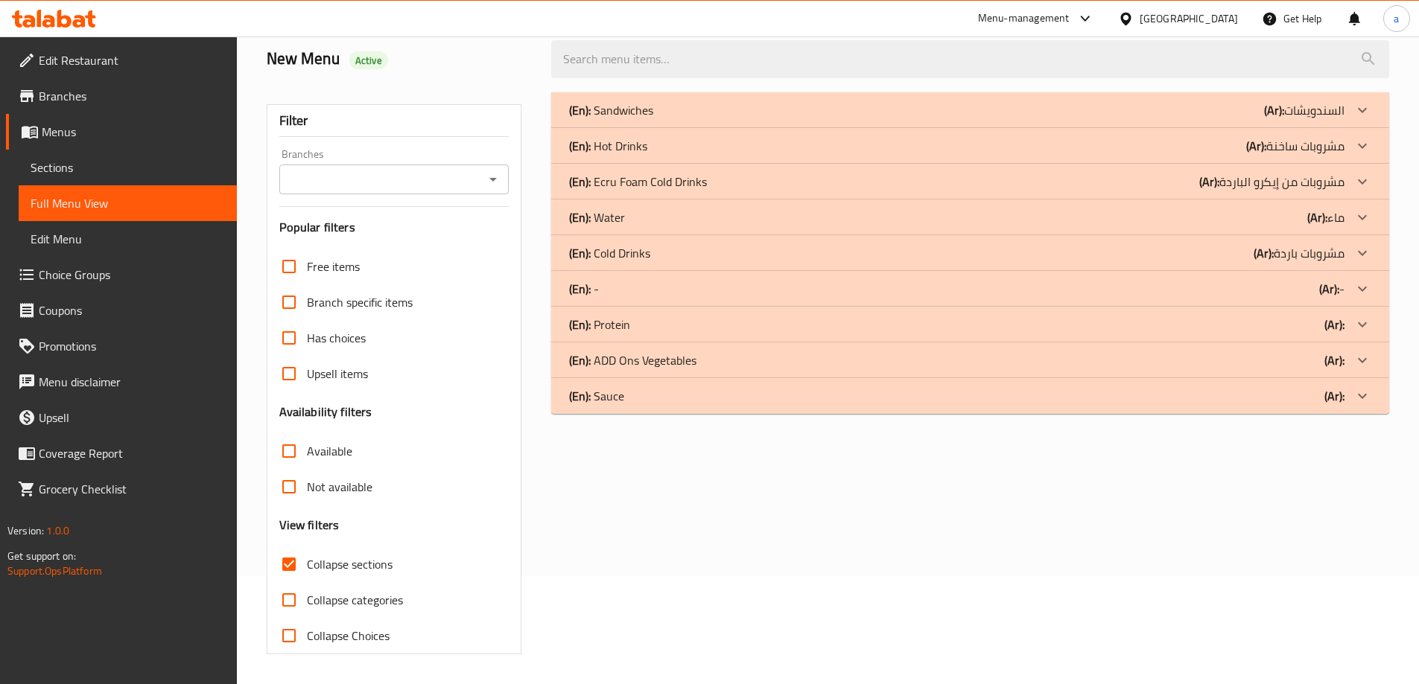
scroll to position [108, 0]
click at [1061, 108] on div "(En): Sandwiches (Ar): السندويشات" at bounding box center [956, 110] width 775 height 18
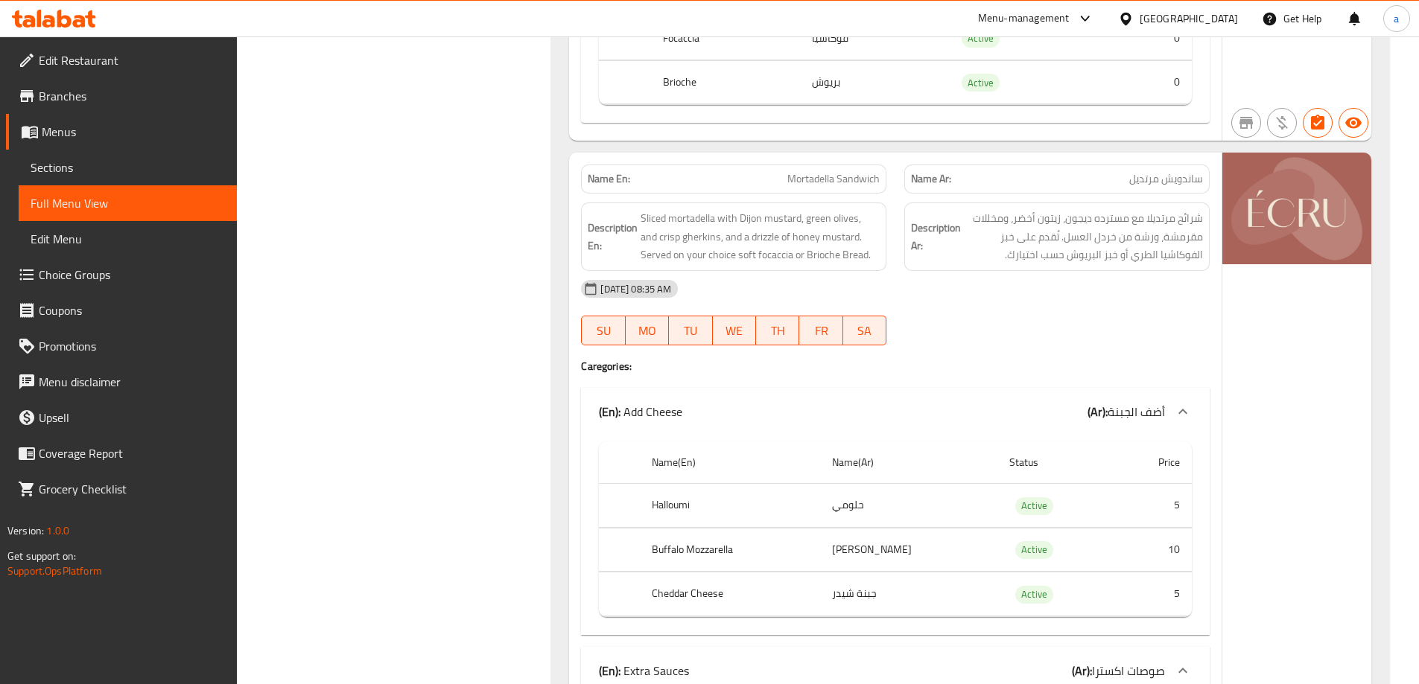
scroll to position [3384, 0]
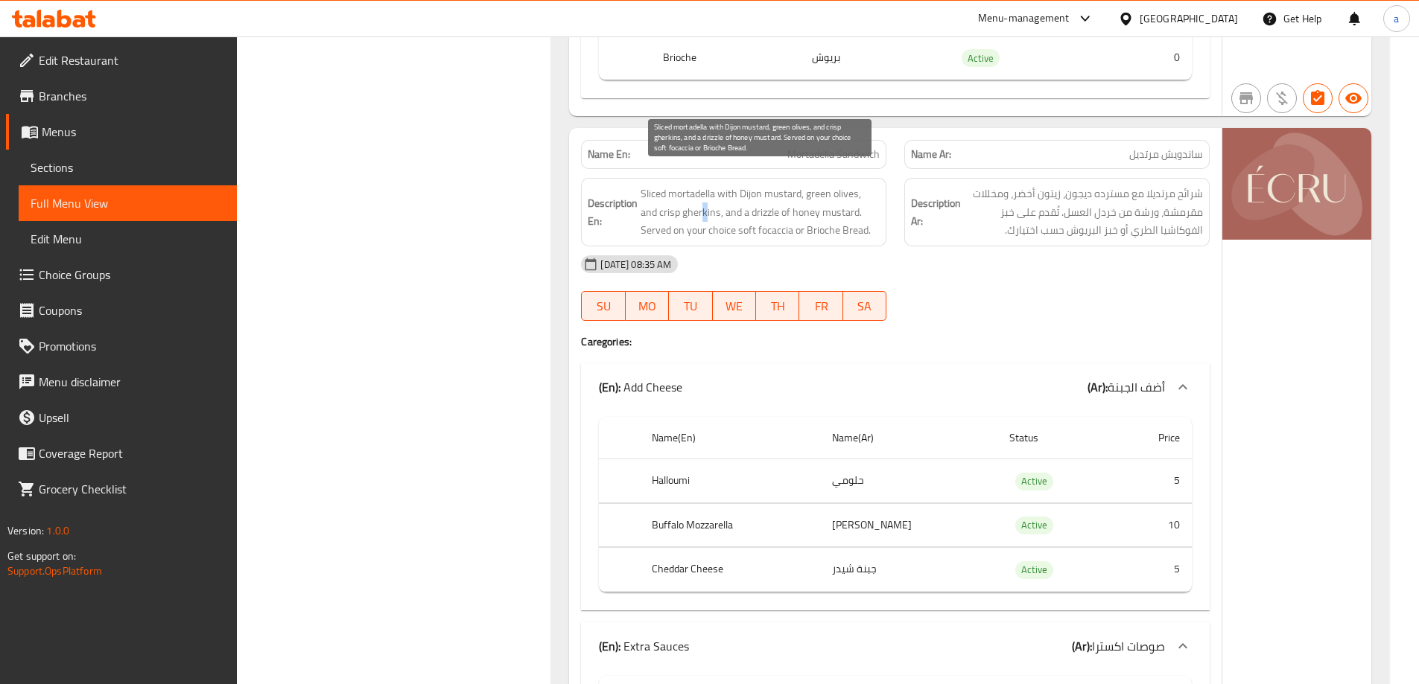
click at [686, 197] on span "Sliced mortadella with Dijon mustard, green olives, and crisp gherkins, and a d…" at bounding box center [759, 212] width 239 height 55
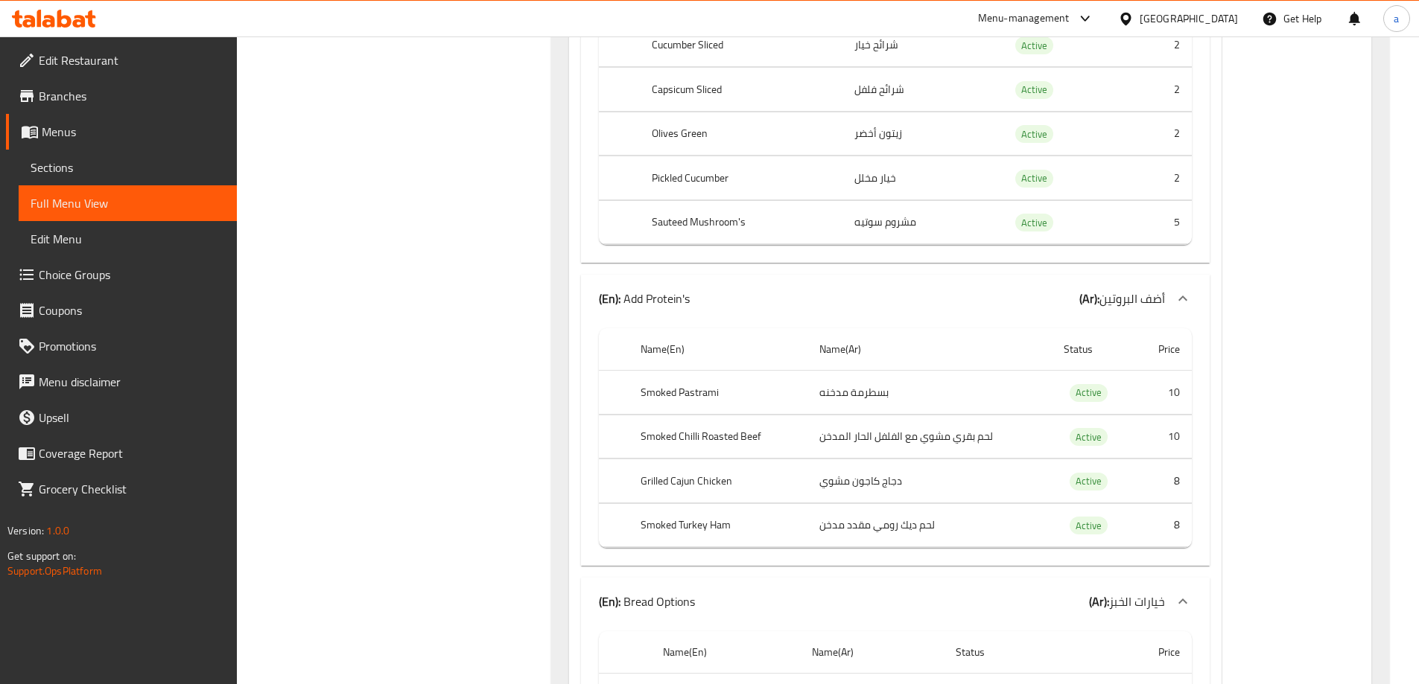
scroll to position [6735, 0]
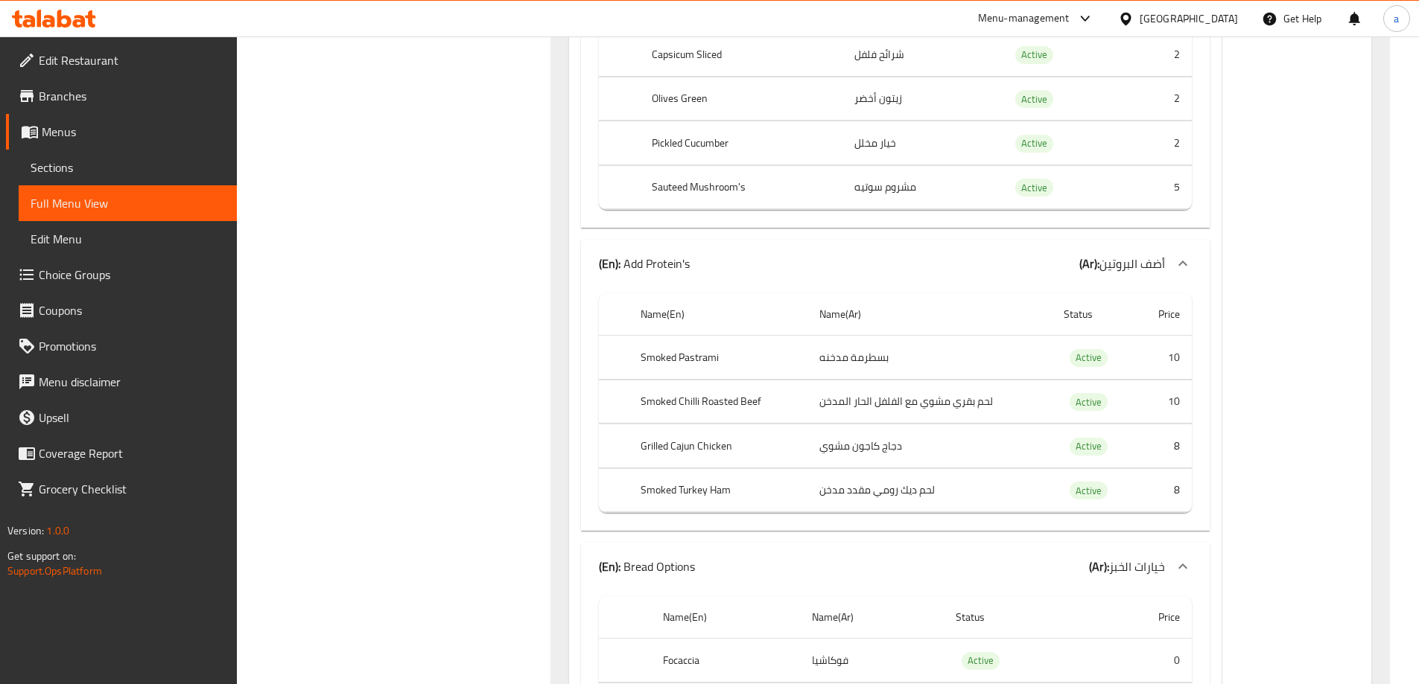
click at [725, 468] on th "Smoked Turkey Ham" at bounding box center [717, 490] width 179 height 44
click at [747, 478] on th "Smoked Turkey Ham" at bounding box center [717, 490] width 179 height 44
drag, startPoint x: 738, startPoint y: 471, endPoint x: 640, endPoint y: 471, distance: 97.6
click at [640, 471] on th "Smoked Turkey Ham" at bounding box center [717, 490] width 179 height 44
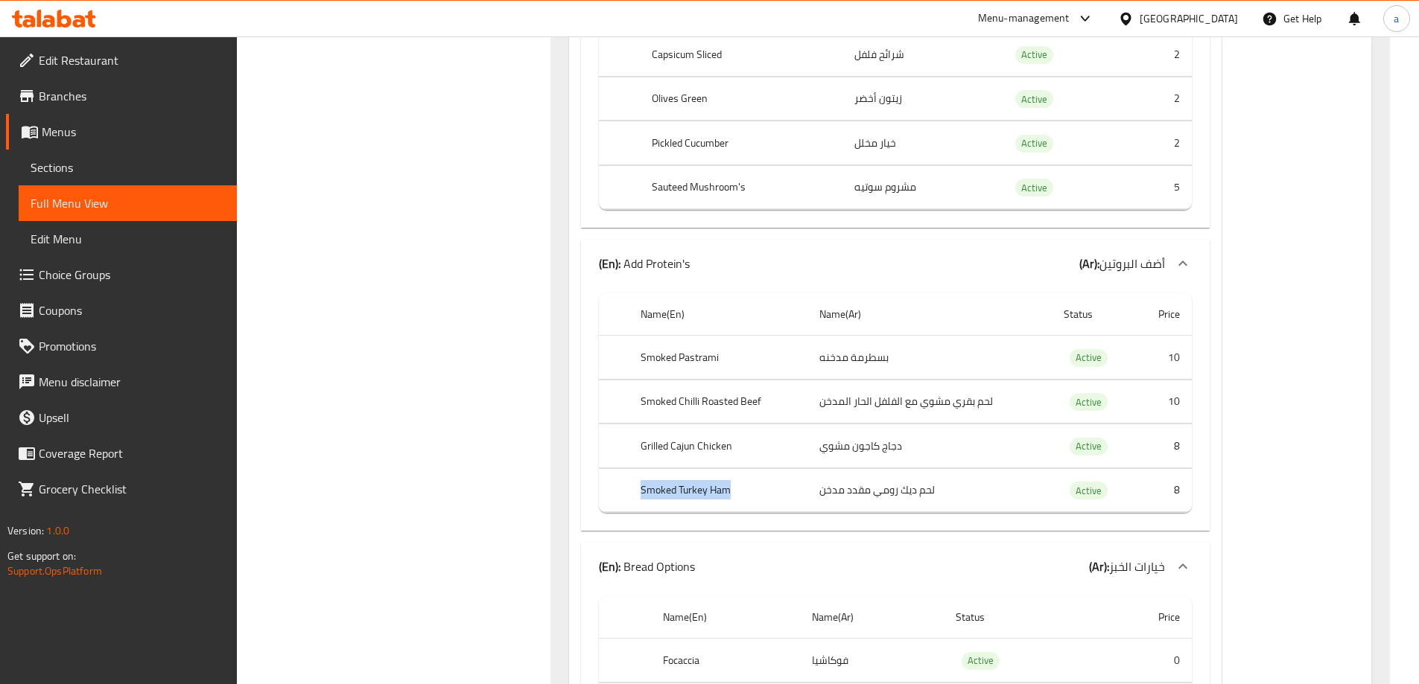
copy th "Smoked Turkey Ham"
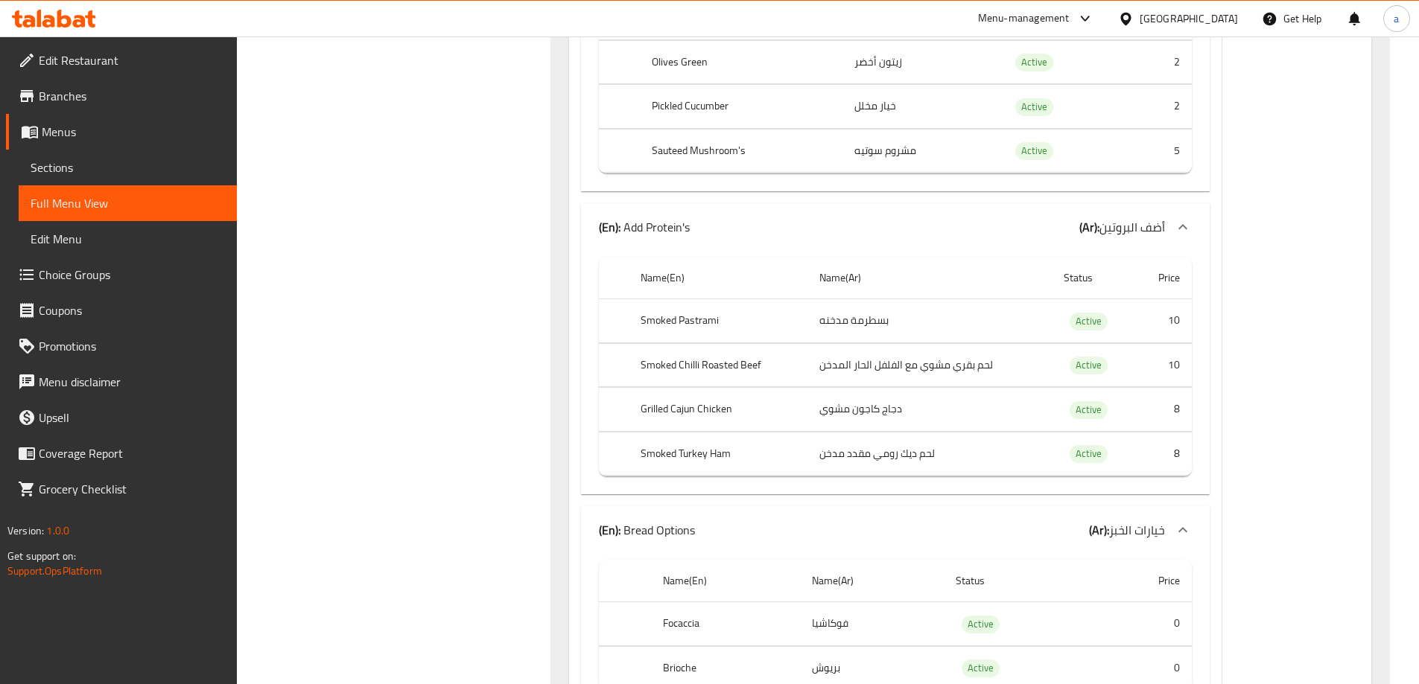
scroll to position [8895, 0]
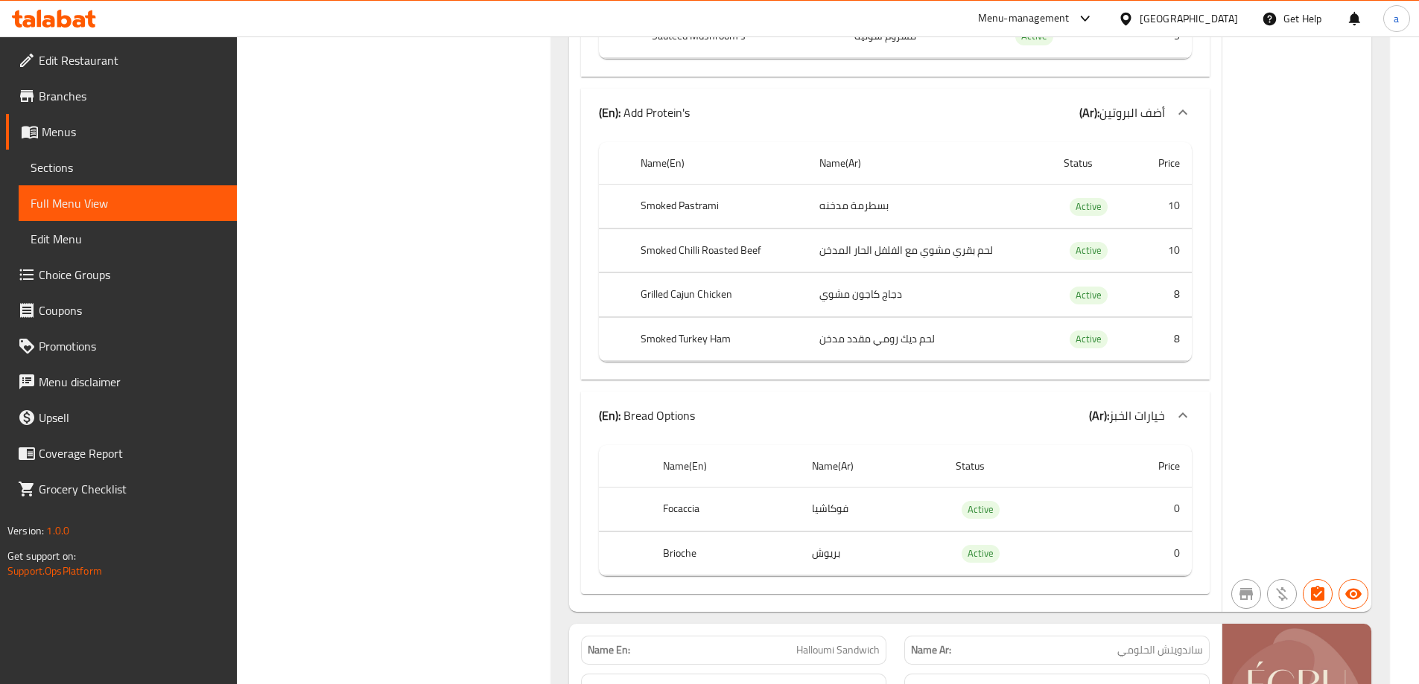
click at [722, 318] on th "Smoked Turkey Ham" at bounding box center [717, 339] width 179 height 44
copy th "Smoked Turkey Ham"
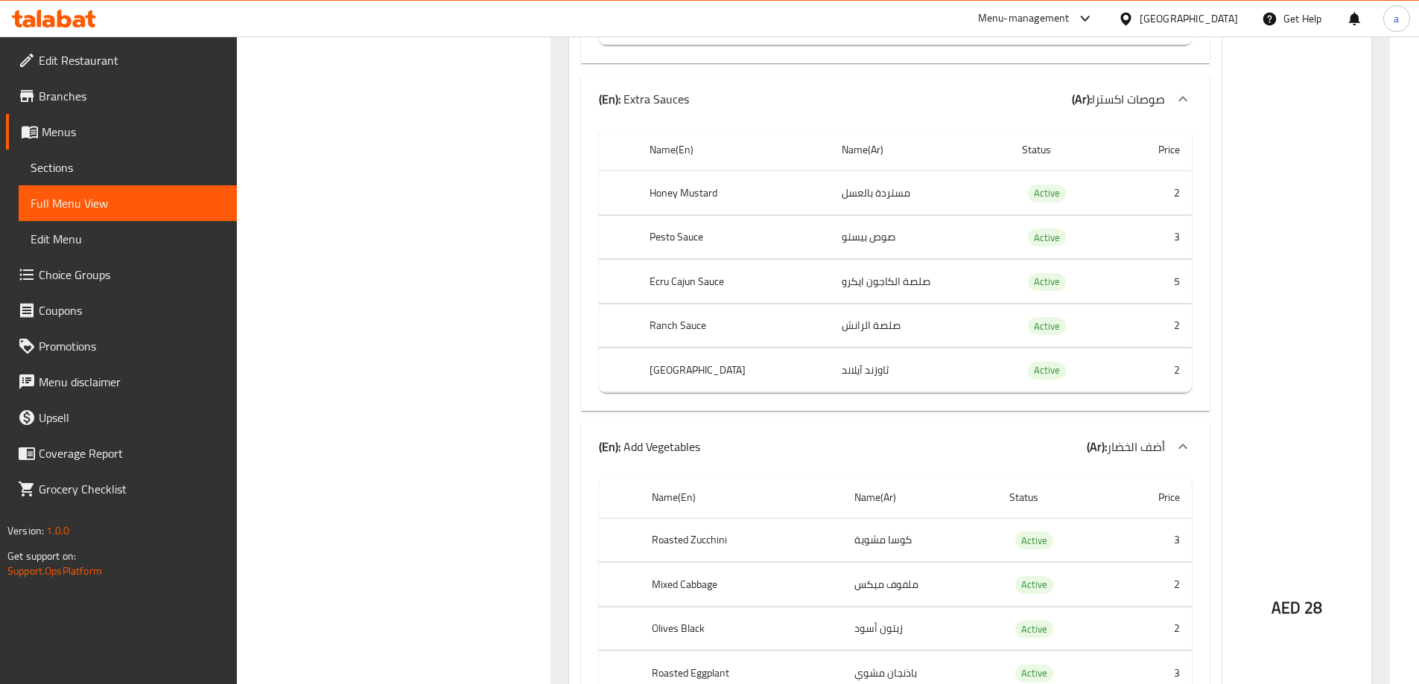
scroll to position [10235, 0]
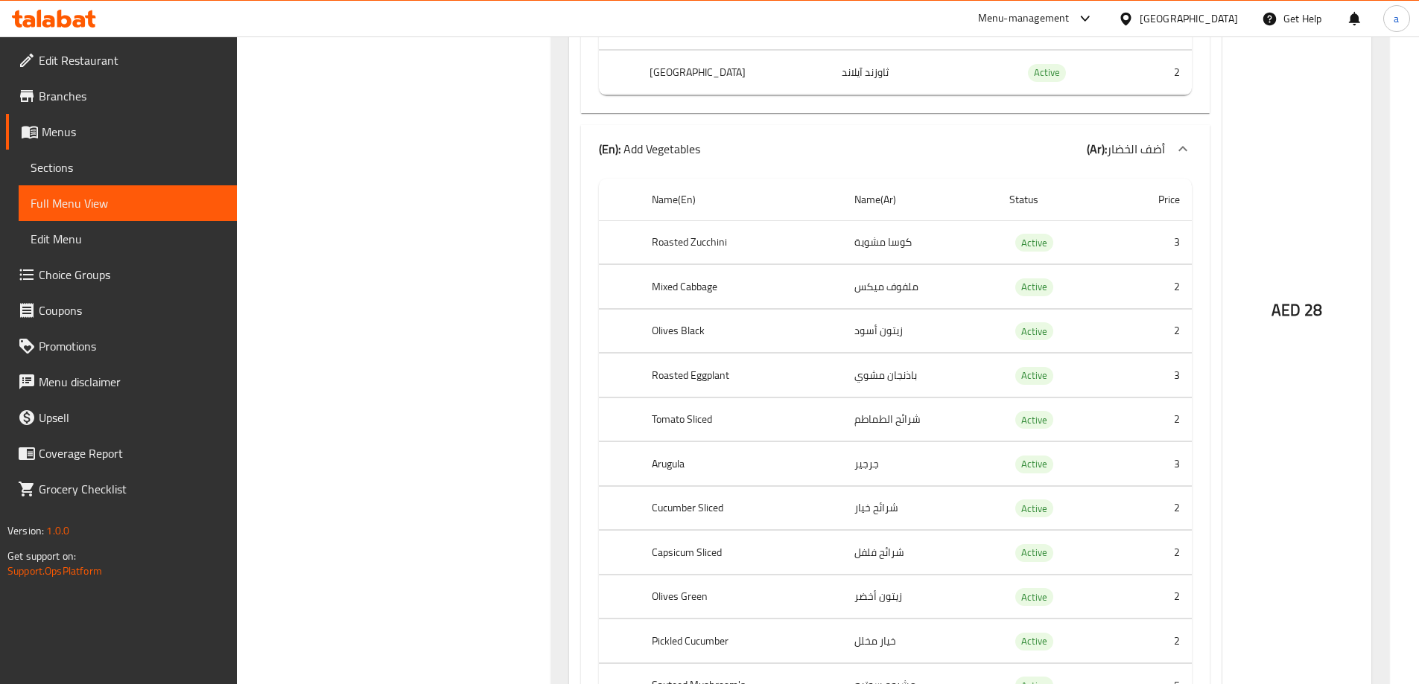
click at [1180, 13] on div "United Arab Emirates" at bounding box center [1188, 18] width 98 height 16
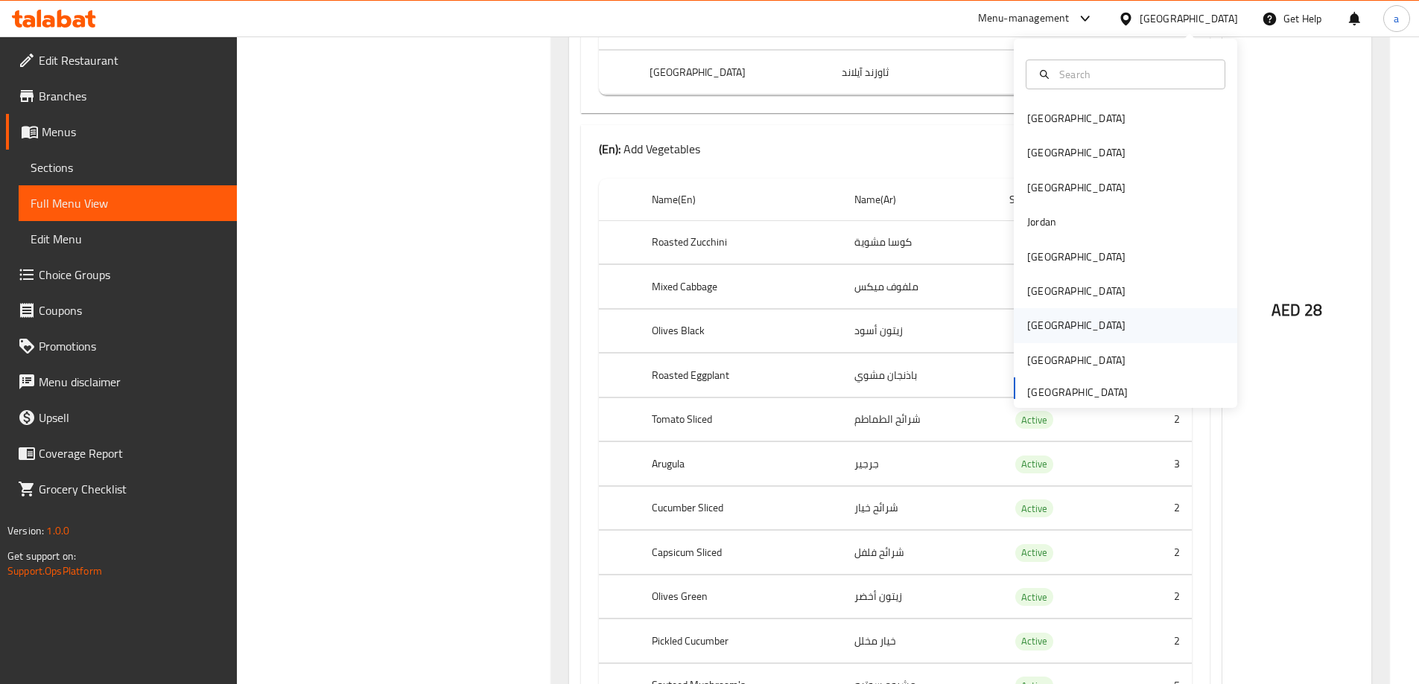
click at [1054, 319] on div "[GEOGRAPHIC_DATA]" at bounding box center [1124, 325] width 223 height 34
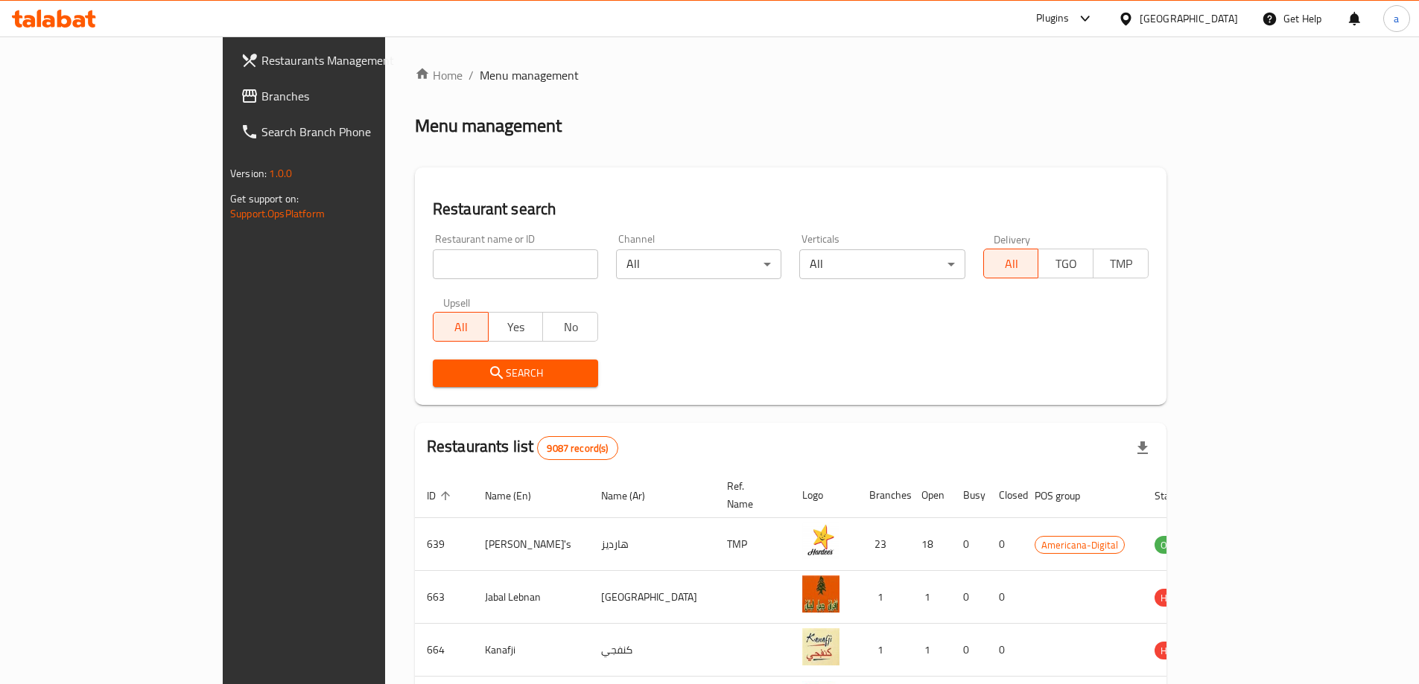
click at [261, 88] on span "Branches" at bounding box center [354, 96] width 186 height 18
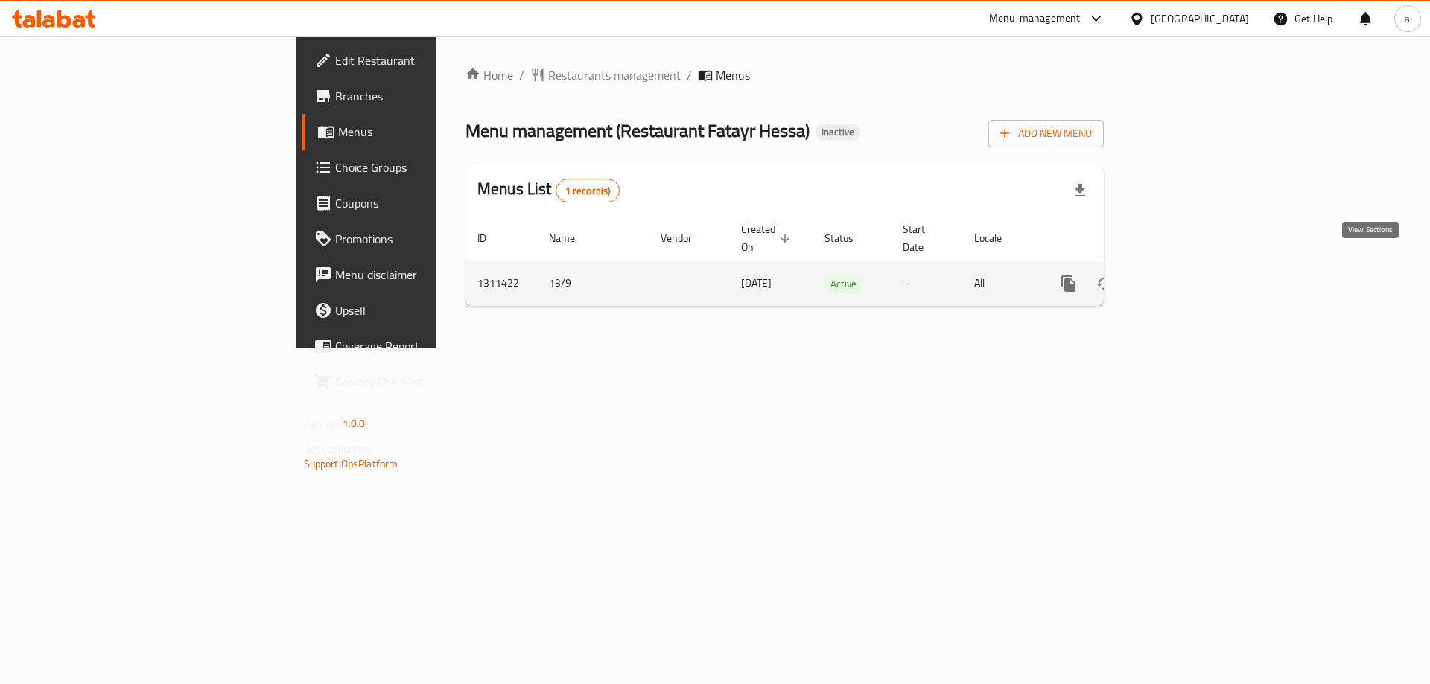
click at [1185, 275] on icon "enhanced table" at bounding box center [1176, 284] width 18 height 18
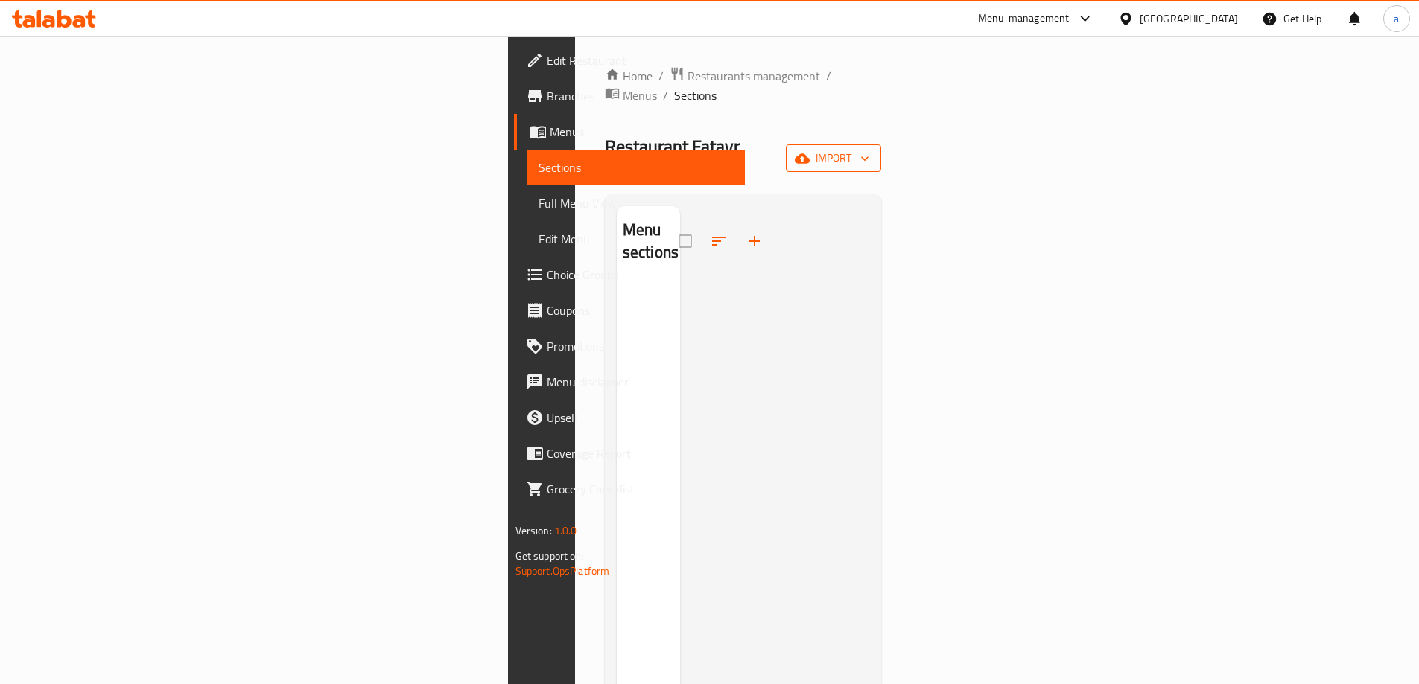
click at [869, 149] on span "import" at bounding box center [833, 158] width 71 height 19
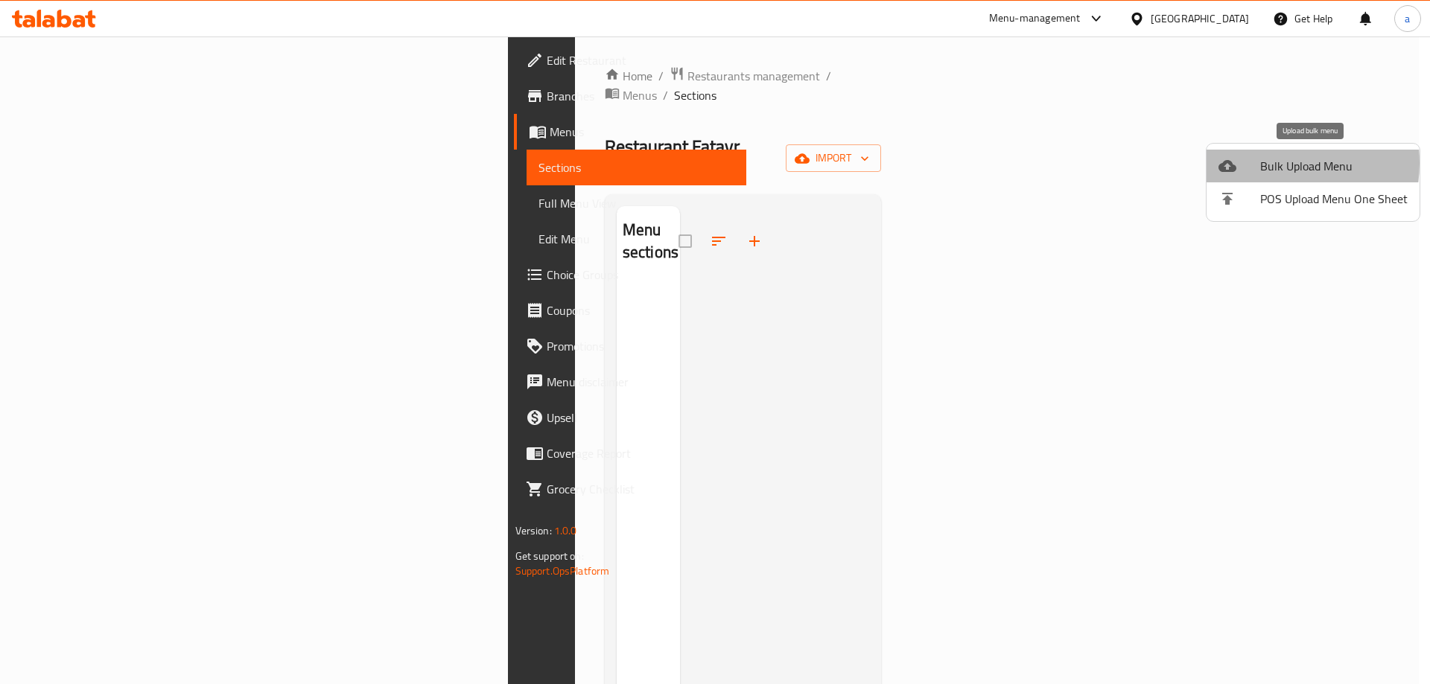
click at [1266, 163] on span "Bulk Upload Menu" at bounding box center [1333, 166] width 147 height 18
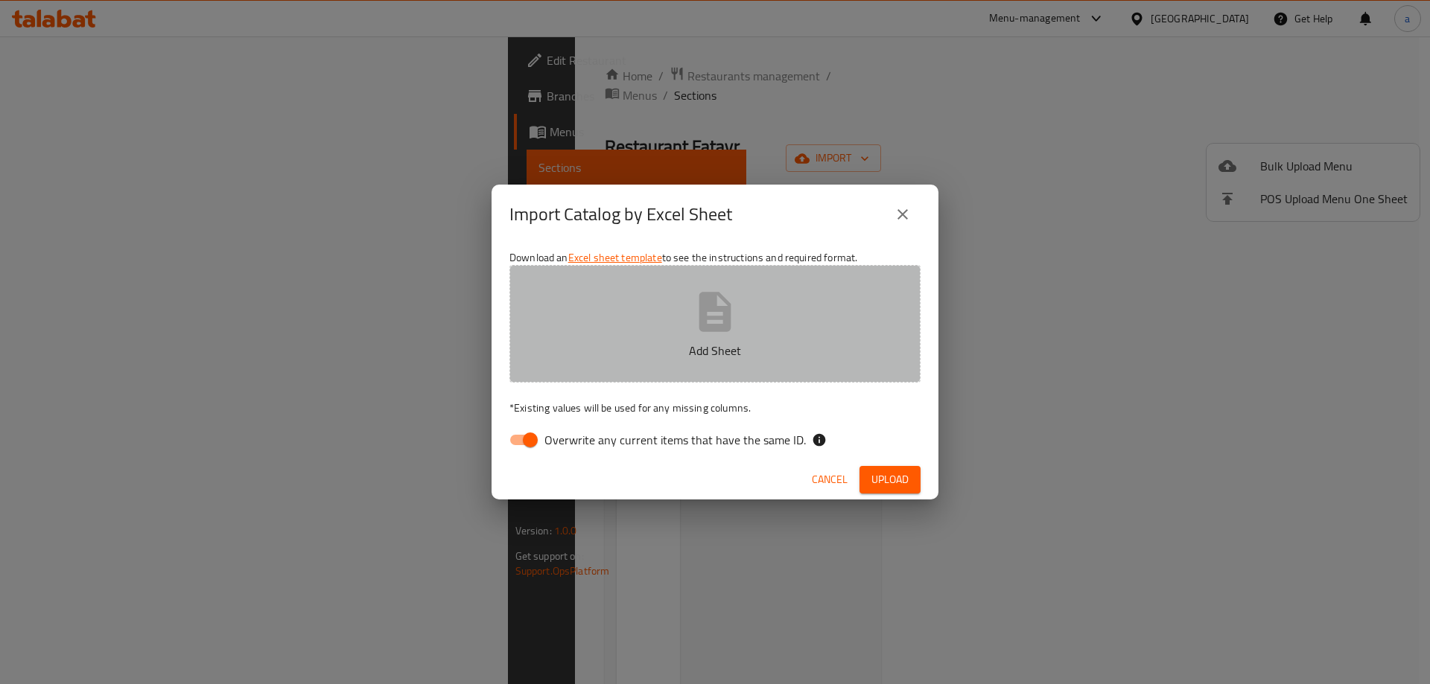
click at [846, 293] on button "Add Sheet" at bounding box center [714, 324] width 411 height 118
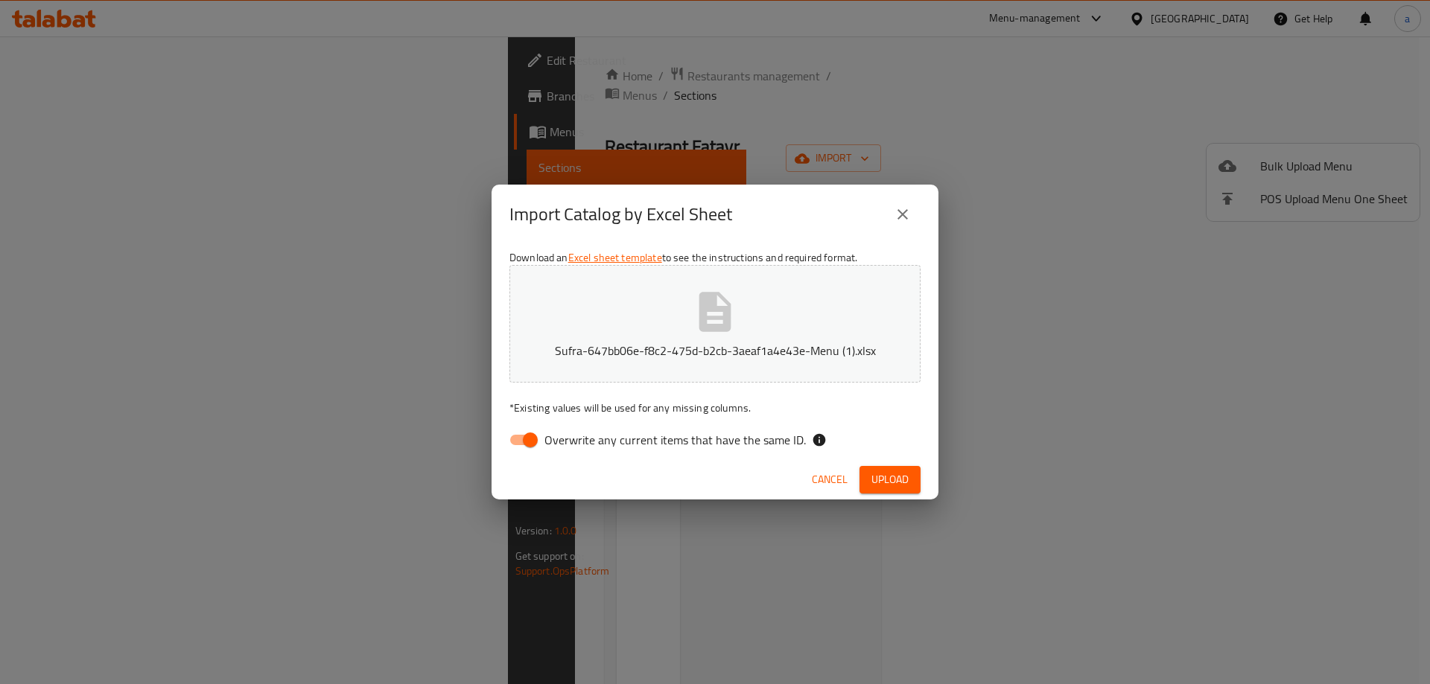
click at [539, 438] on input "Overwrite any current items that have the same ID." at bounding box center [530, 440] width 85 height 28
checkbox input "false"
click at [889, 487] on span "Upload" at bounding box center [889, 480] width 37 height 19
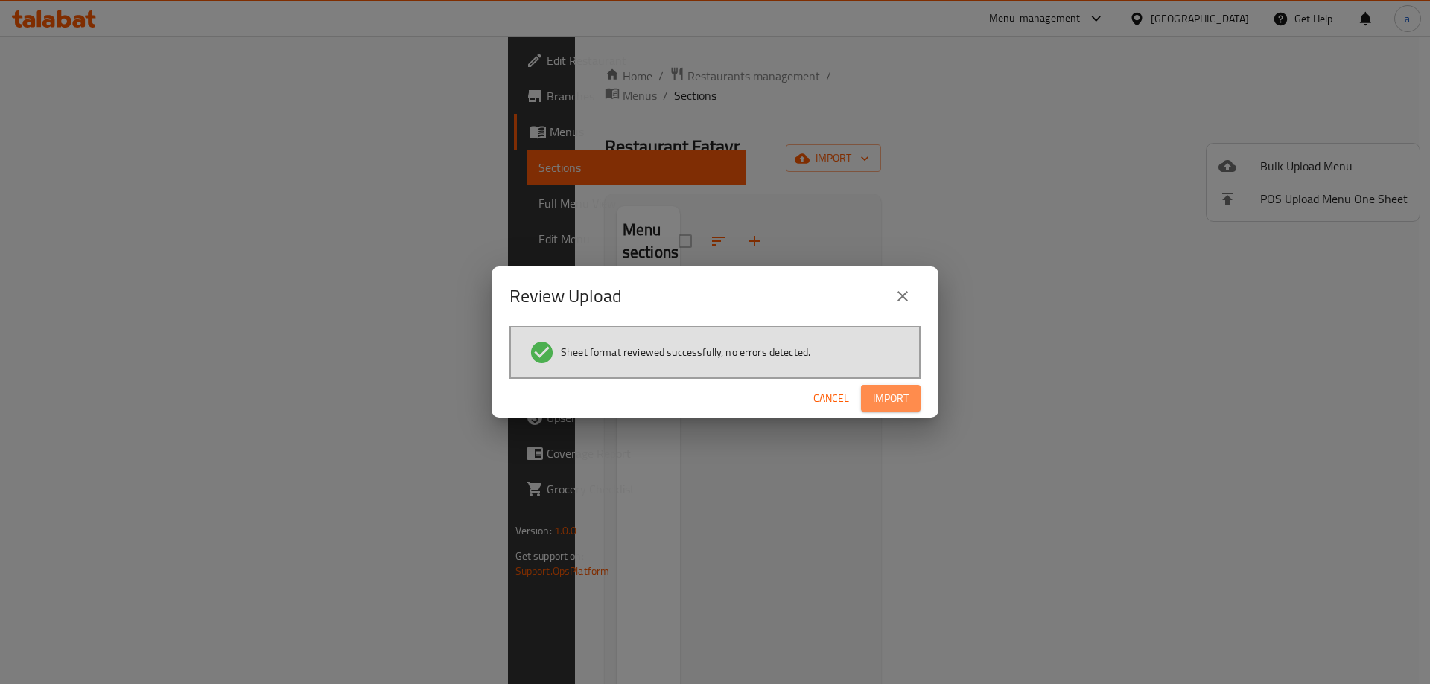
click at [869, 404] on button "Import" at bounding box center [891, 399] width 60 height 28
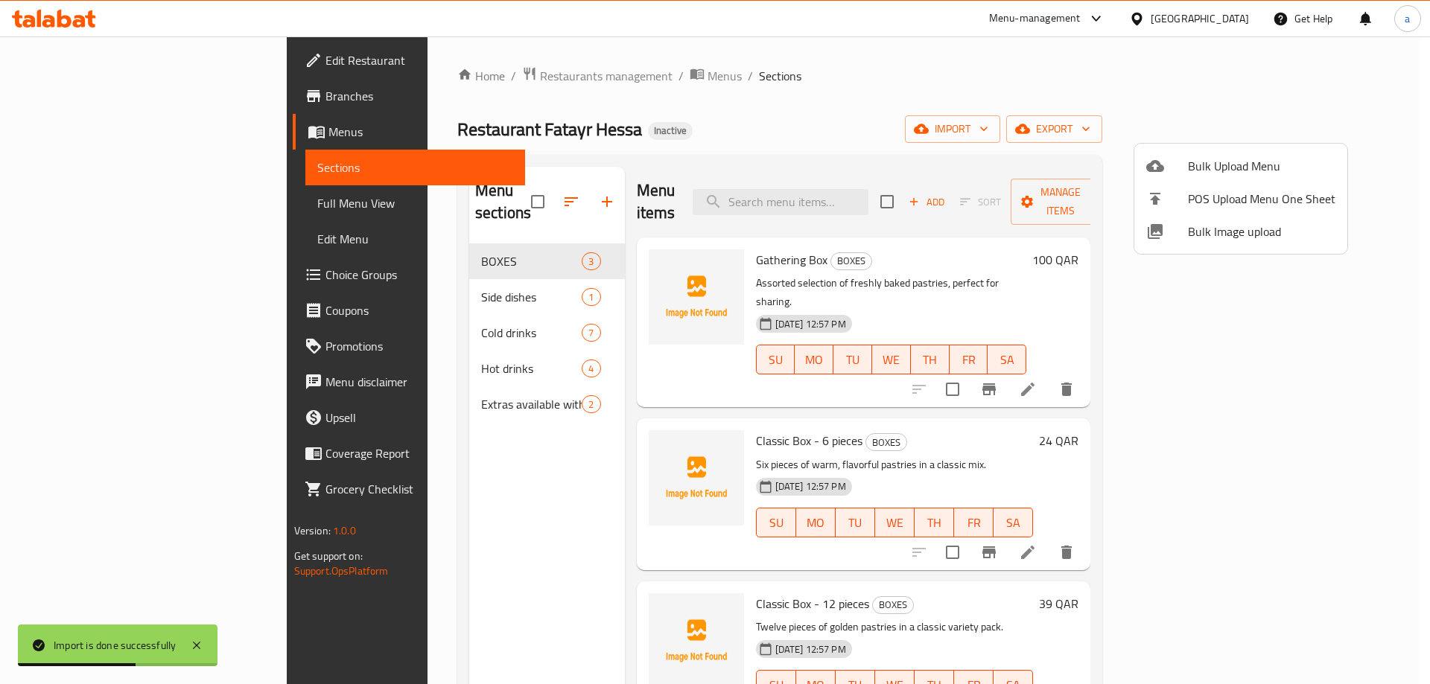
click at [115, 211] on div at bounding box center [715, 342] width 1430 height 684
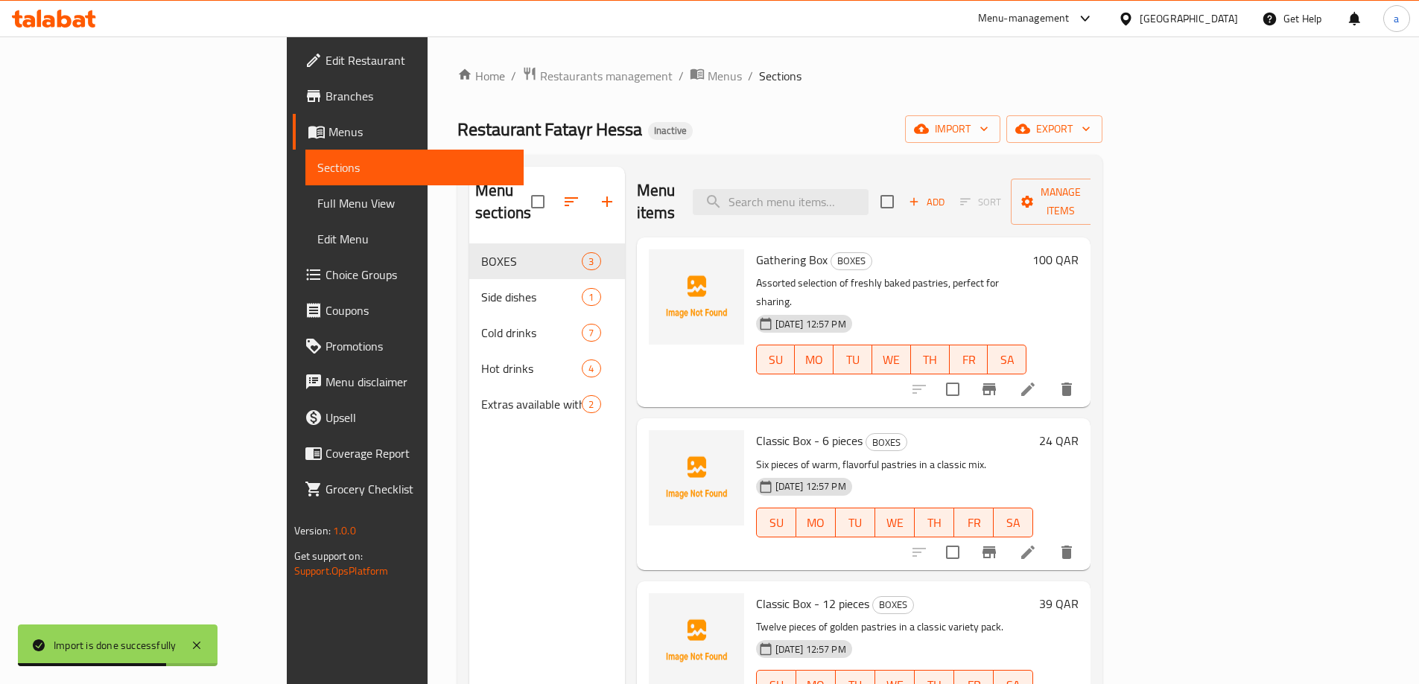
click at [317, 211] on span "Full Menu View" at bounding box center [414, 203] width 194 height 18
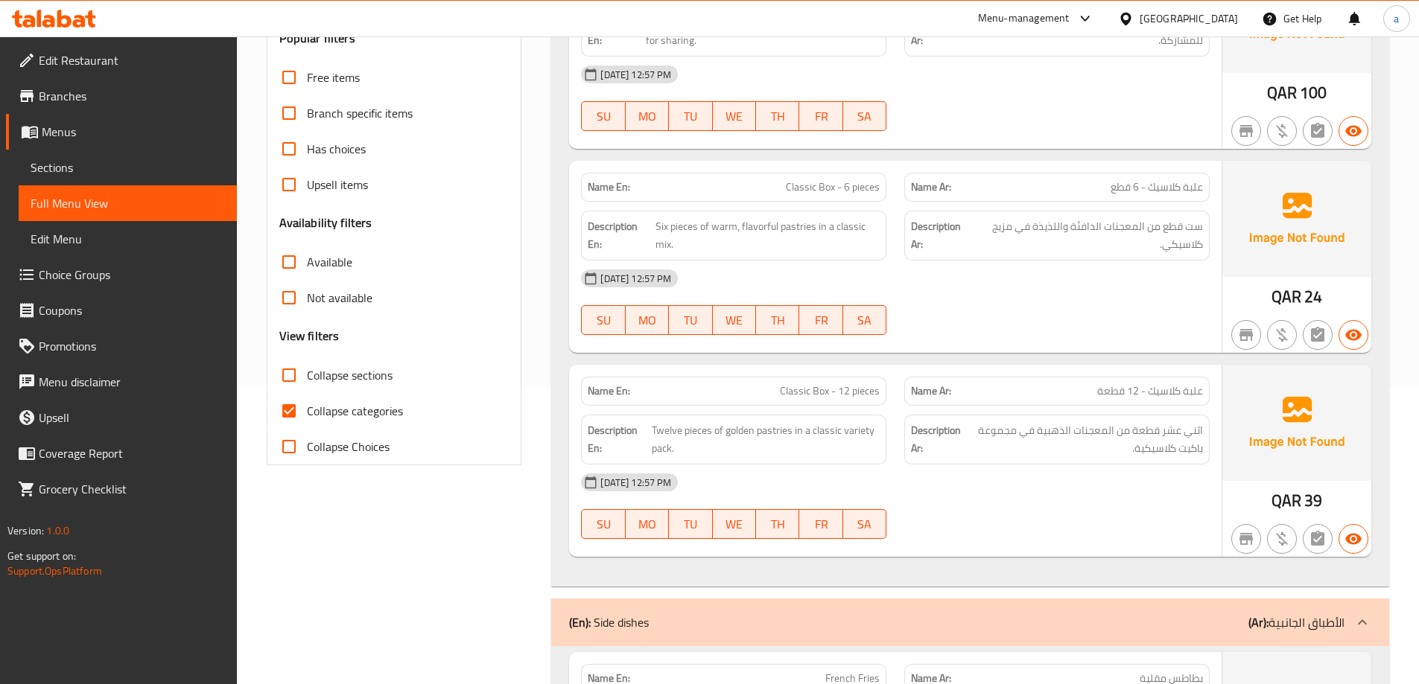
scroll to position [298, 0]
click at [383, 410] on span "Collapse categories" at bounding box center [355, 410] width 96 height 18
click at [307, 410] on input "Collapse categories" at bounding box center [289, 410] width 36 height 36
checkbox input "false"
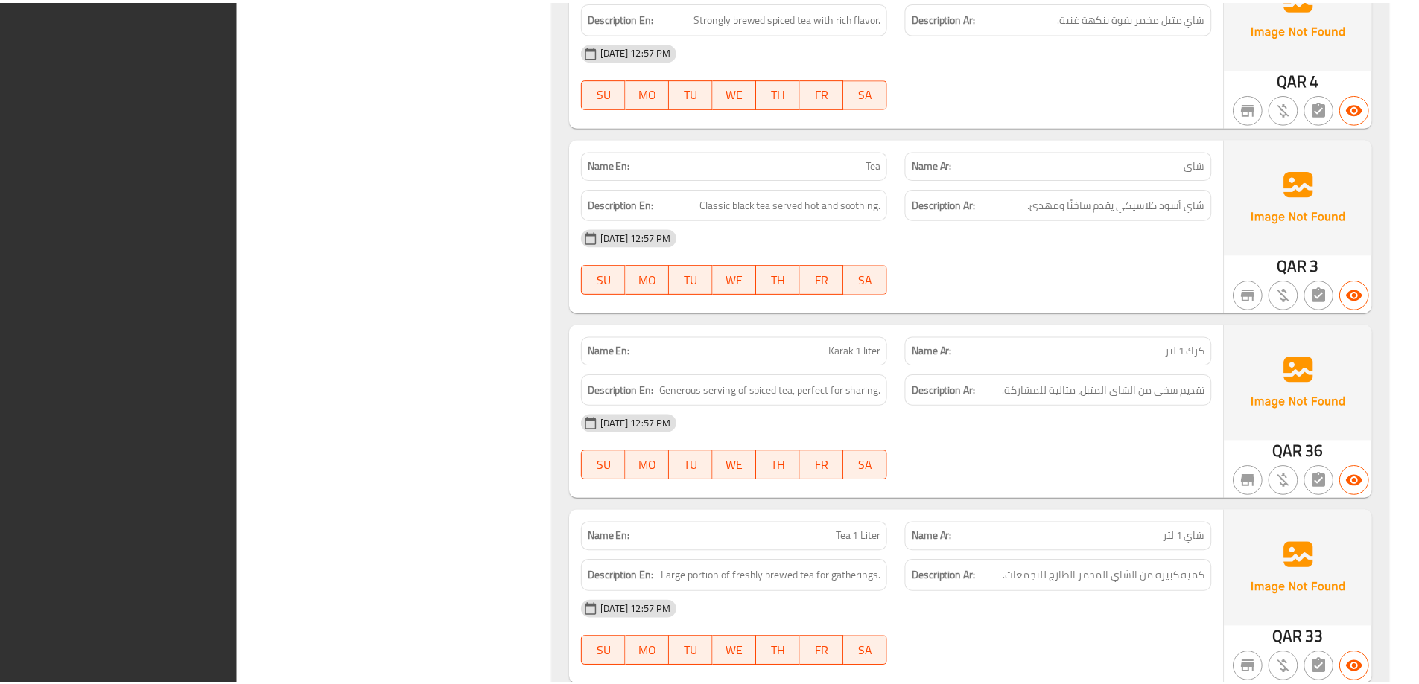
scroll to position [3190, 0]
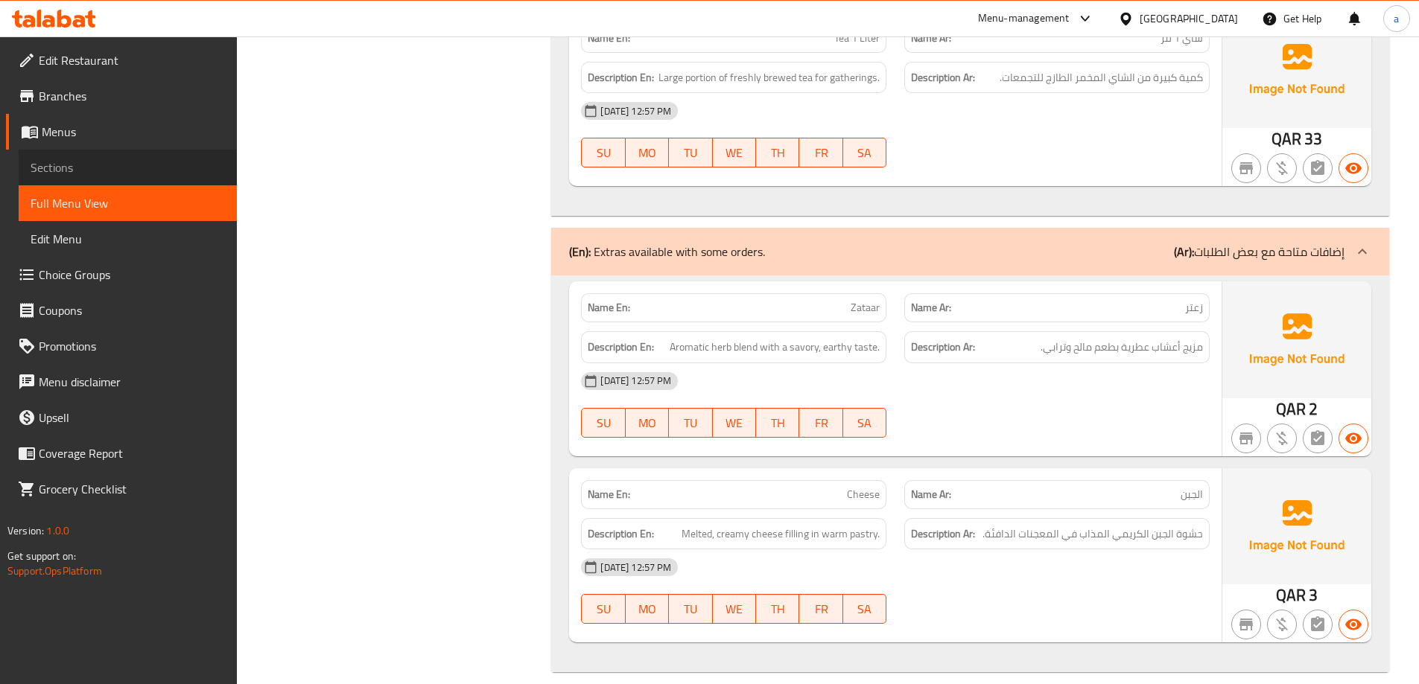
click at [61, 168] on span "Sections" at bounding box center [128, 168] width 194 height 18
